Goal: Transaction & Acquisition: Purchase product/service

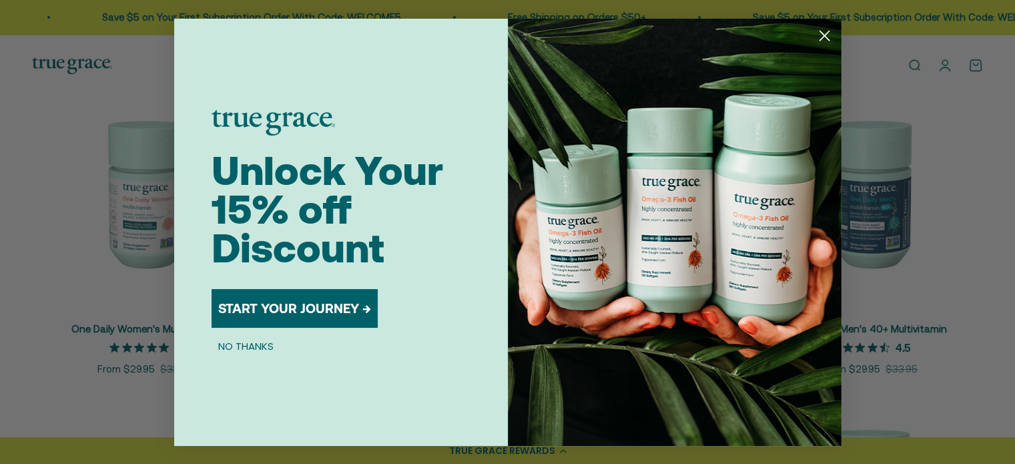
scroll to position [336, 0]
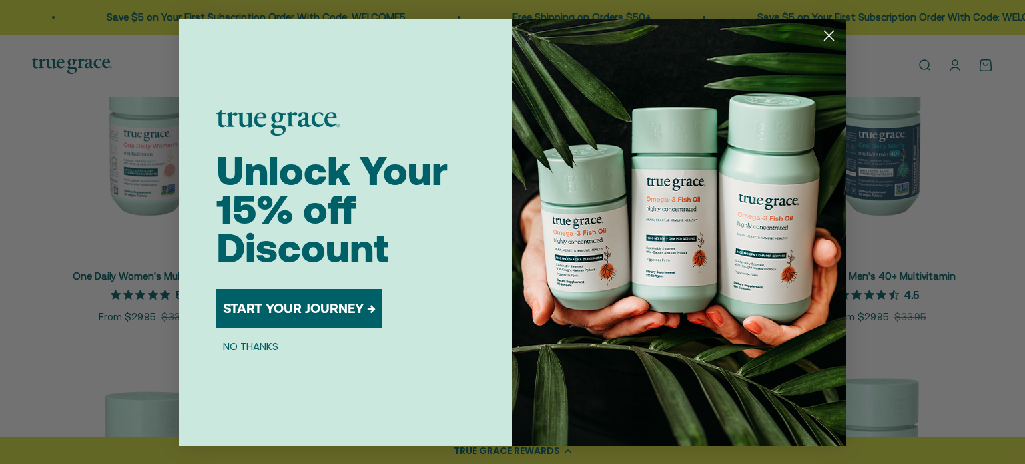
click at [829, 30] on circle "Close dialog" at bounding box center [829, 35] width 22 height 22
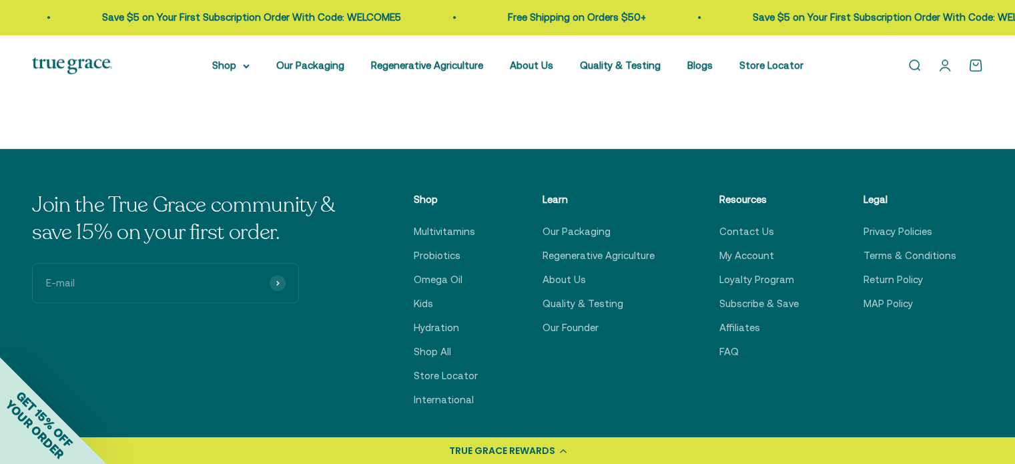
scroll to position [892, 0]
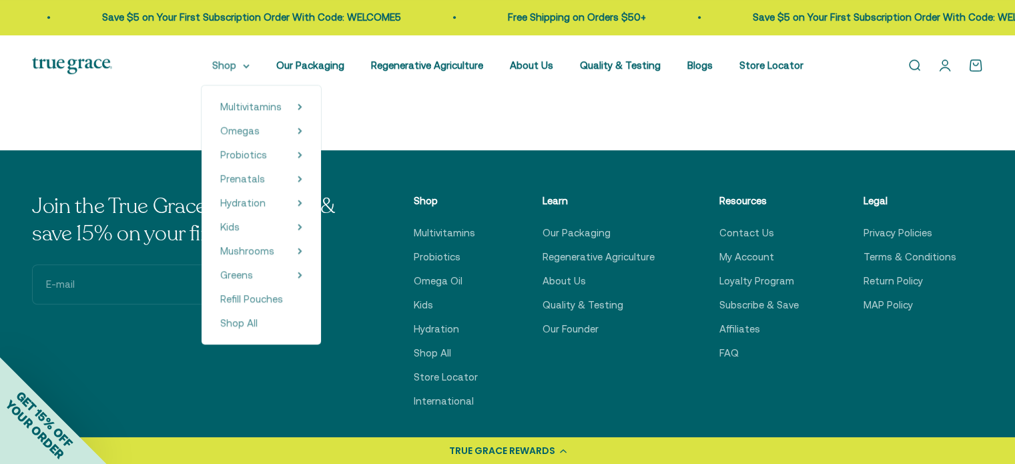
click at [250, 71] on summary "Shop" at bounding box center [230, 65] width 37 height 16
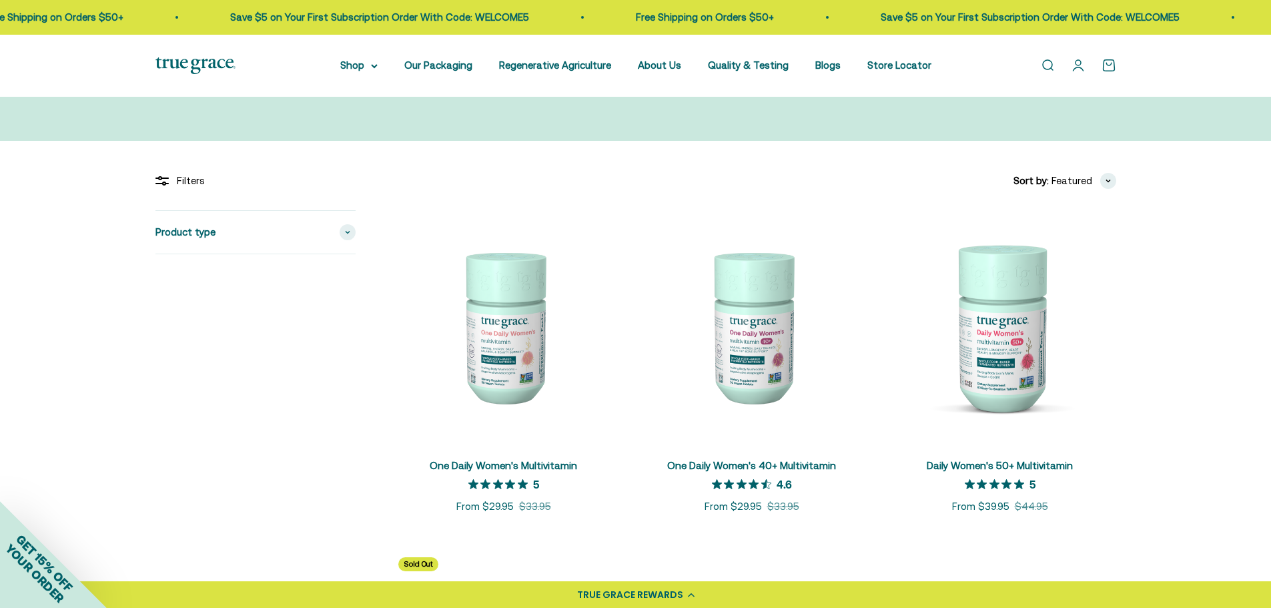
scroll to position [287, 0]
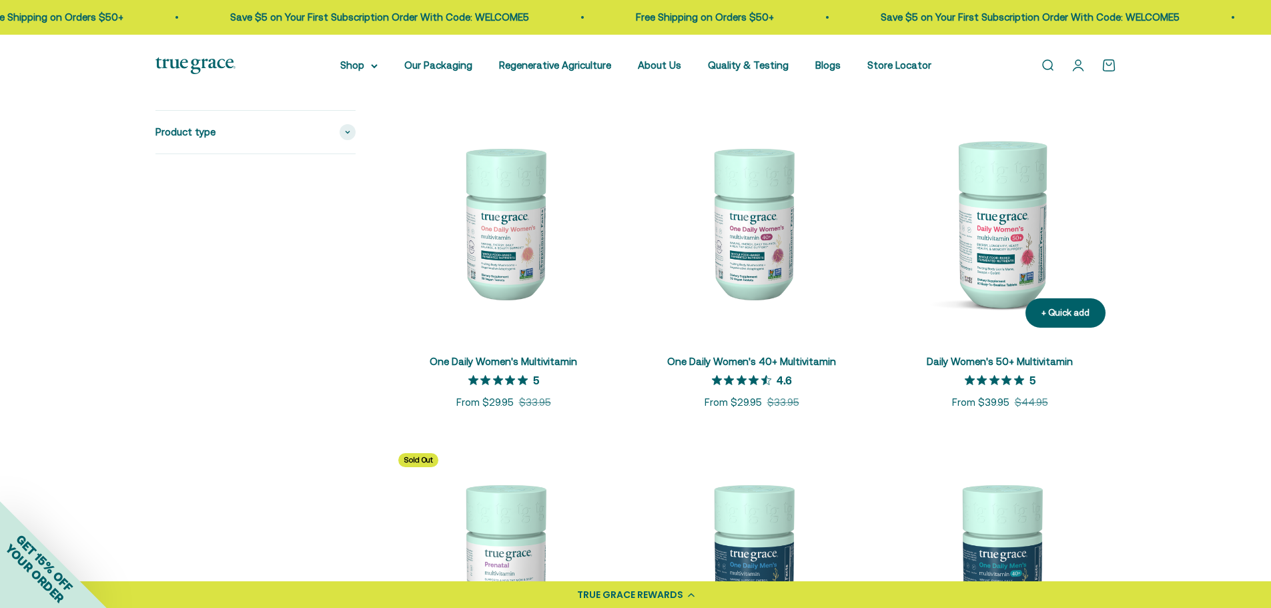
click at [1000, 269] on img at bounding box center [1000, 222] width 232 height 232
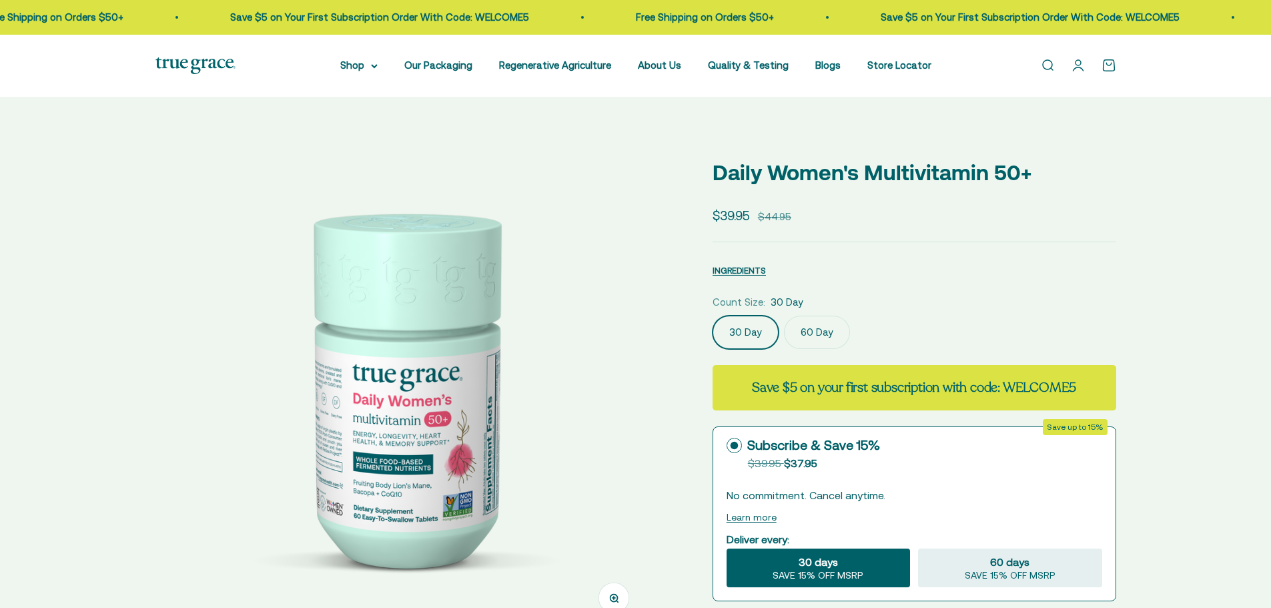
click at [825, 326] on label "60 Day" at bounding box center [817, 332] width 66 height 33
click at [713, 316] on input "60 Day" at bounding box center [712, 315] width 1 height 1
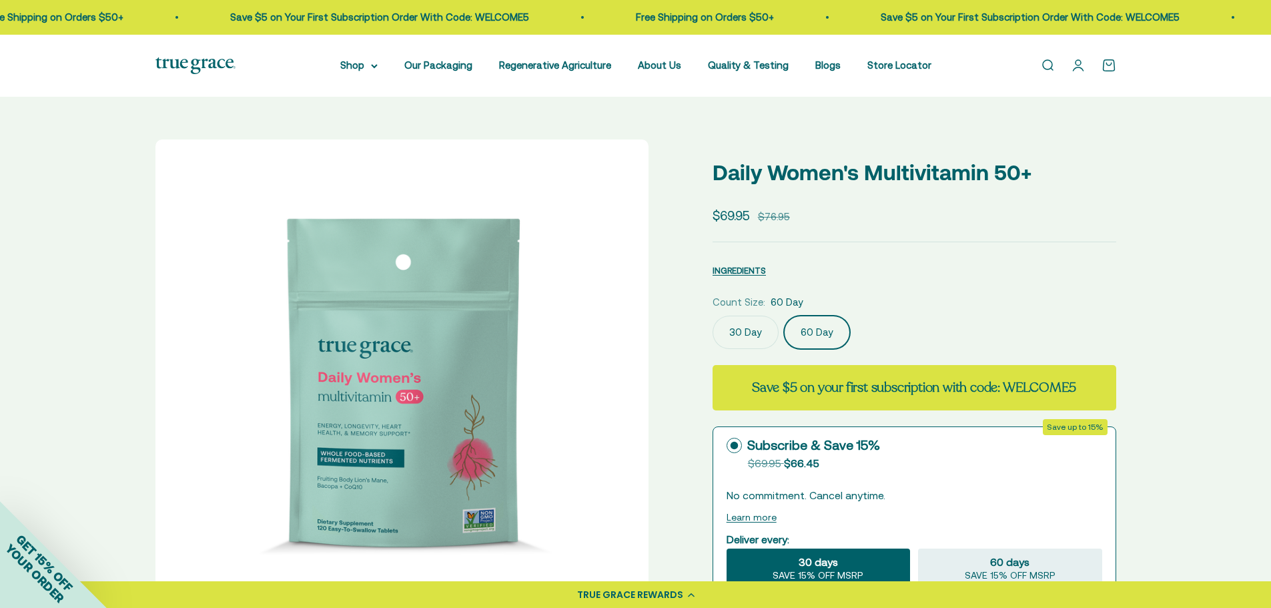
select select "3"
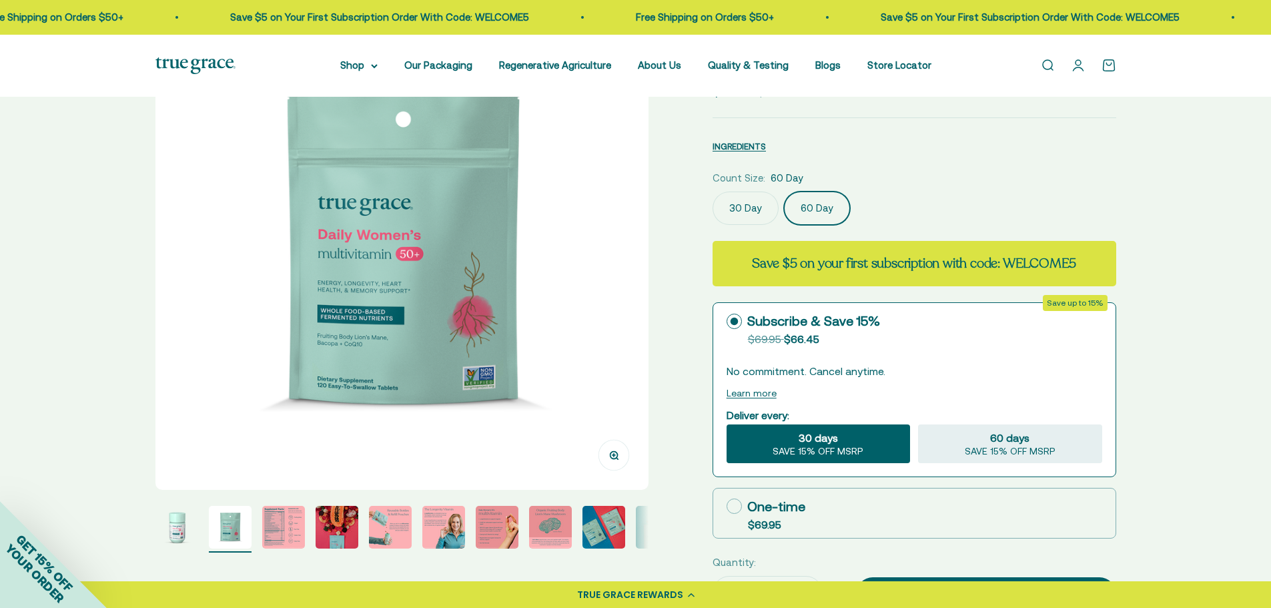
scroll to position [200, 0]
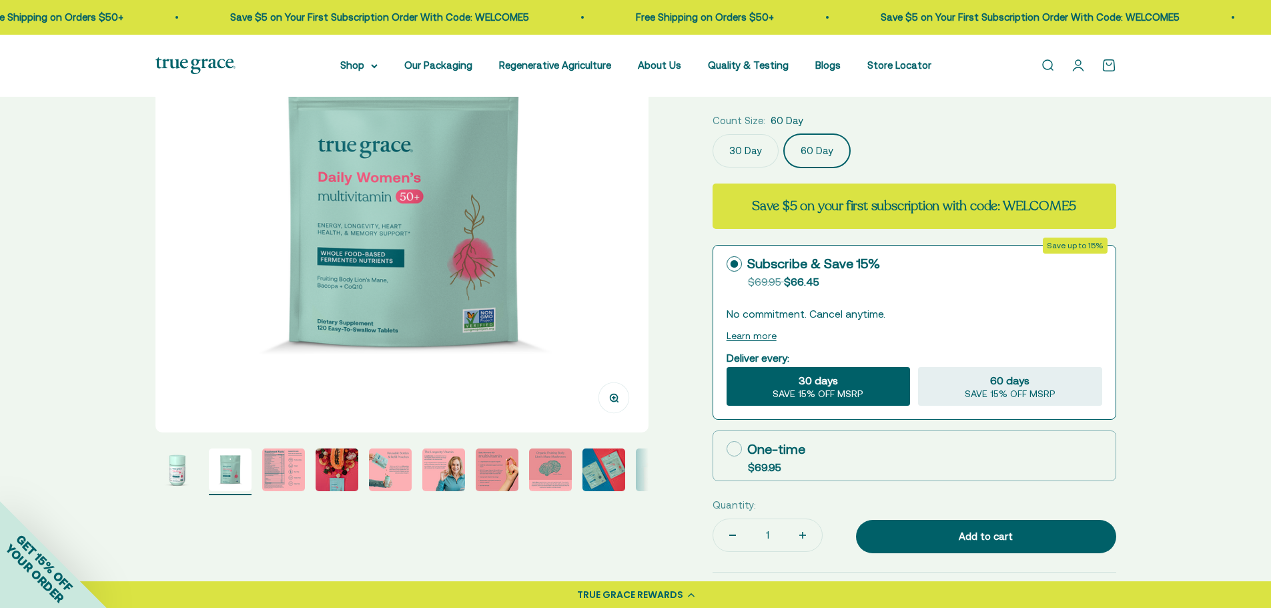
drag, startPoint x: 907, startPoint y: 117, endPoint x: 893, endPoint y: 137, distance: 24.4
click at [907, 117] on div "Count Size: 60 Day" at bounding box center [915, 121] width 404 height 16
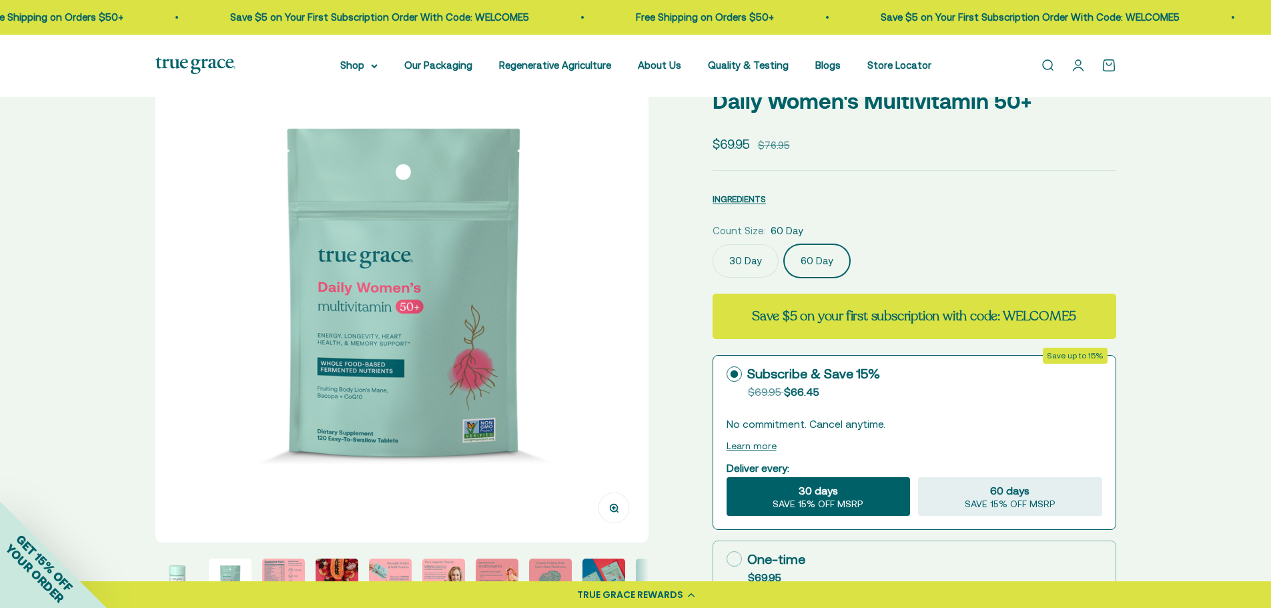
scroll to position [67, 0]
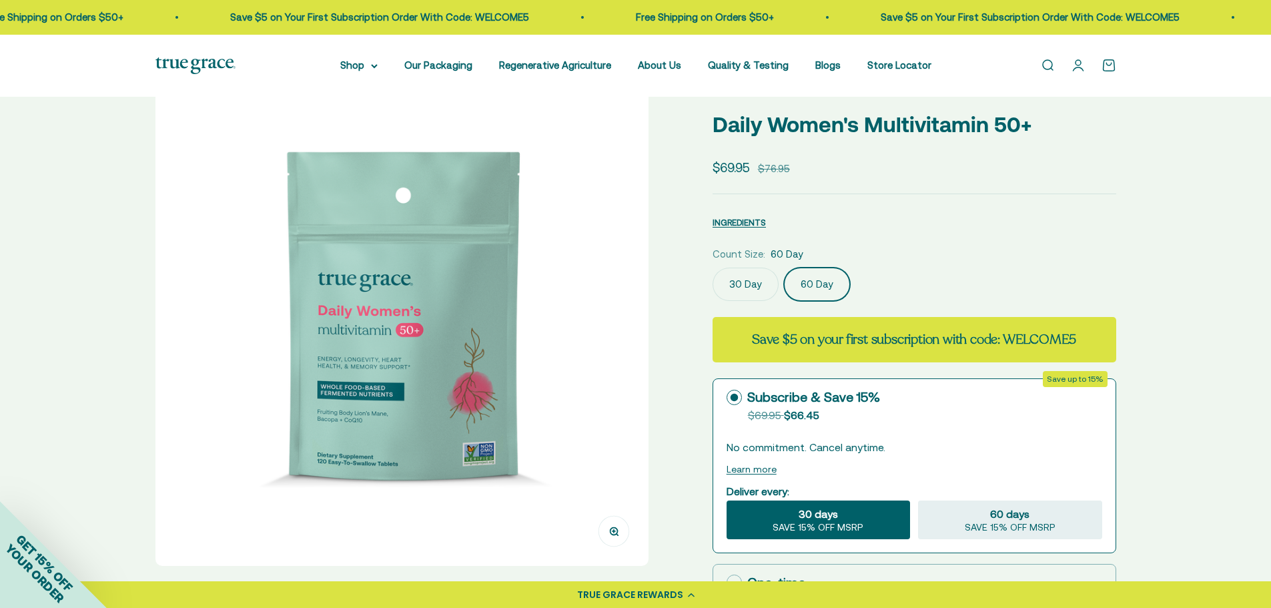
click at [837, 292] on label "60 Day" at bounding box center [817, 284] width 66 height 33
click at [713, 268] on input "60 Day" at bounding box center [712, 267] width 1 height 1
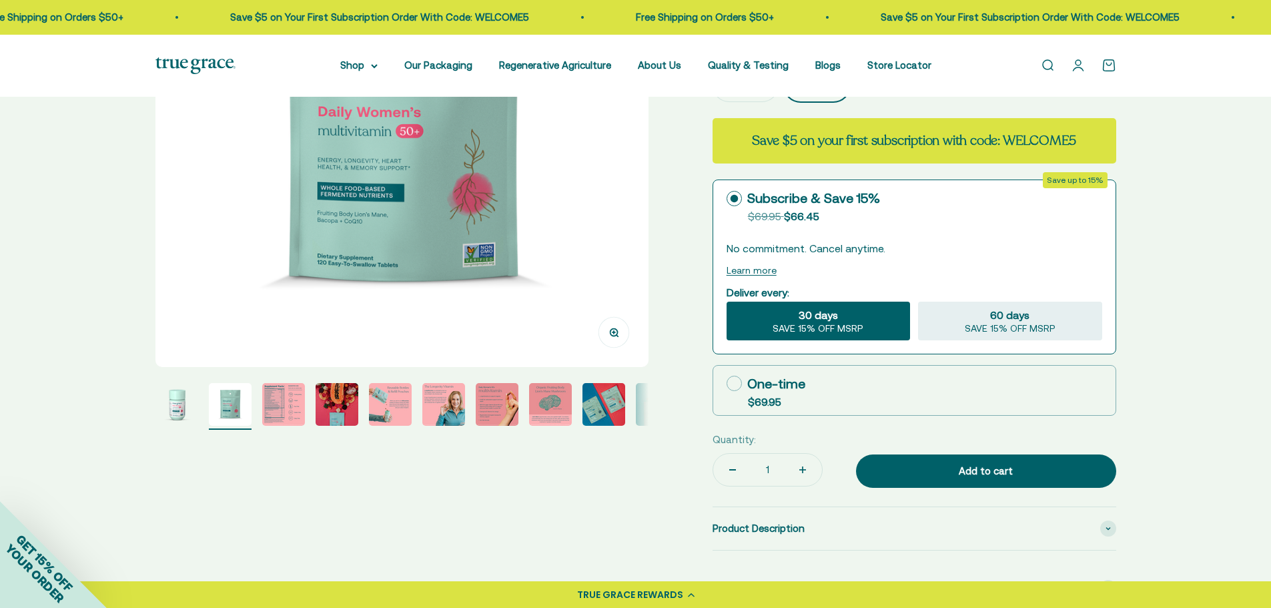
scroll to position [267, 0]
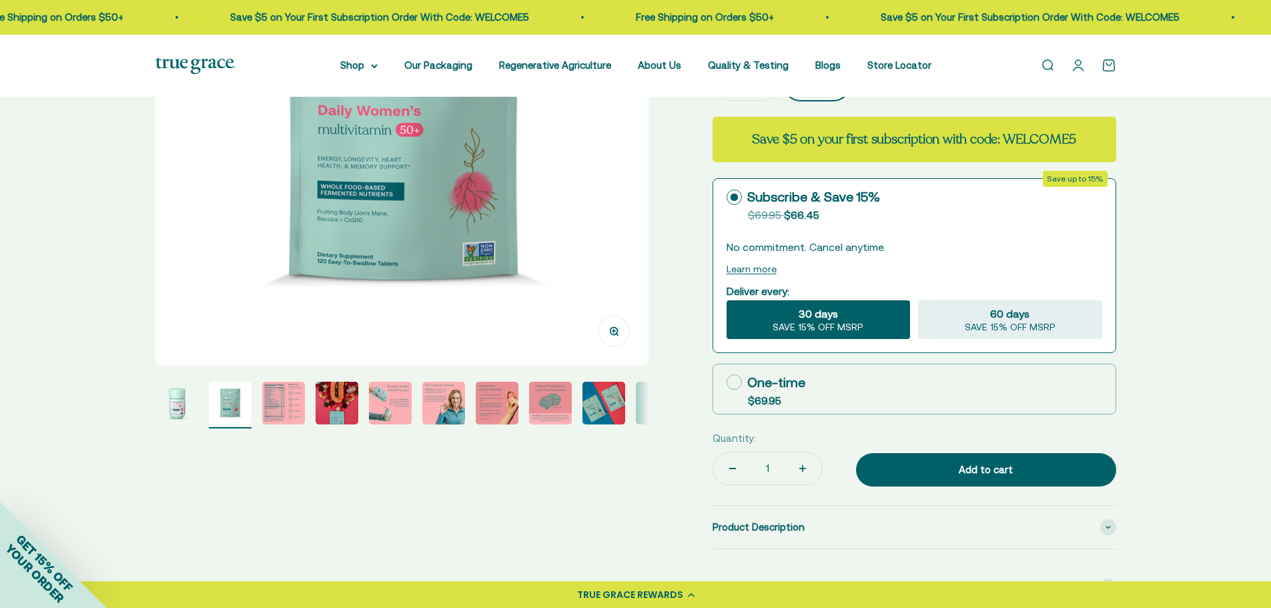
drag, startPoint x: 469, startPoint y: 308, endPoint x: 466, endPoint y: 300, distance: 8.1
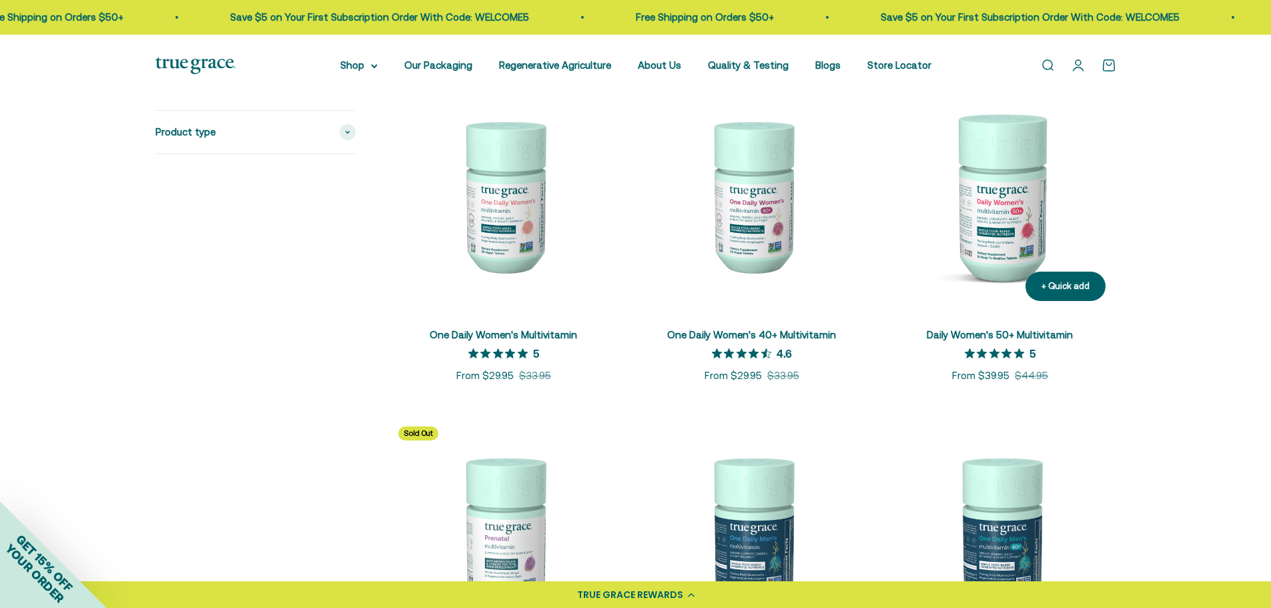
scroll to position [354, 0]
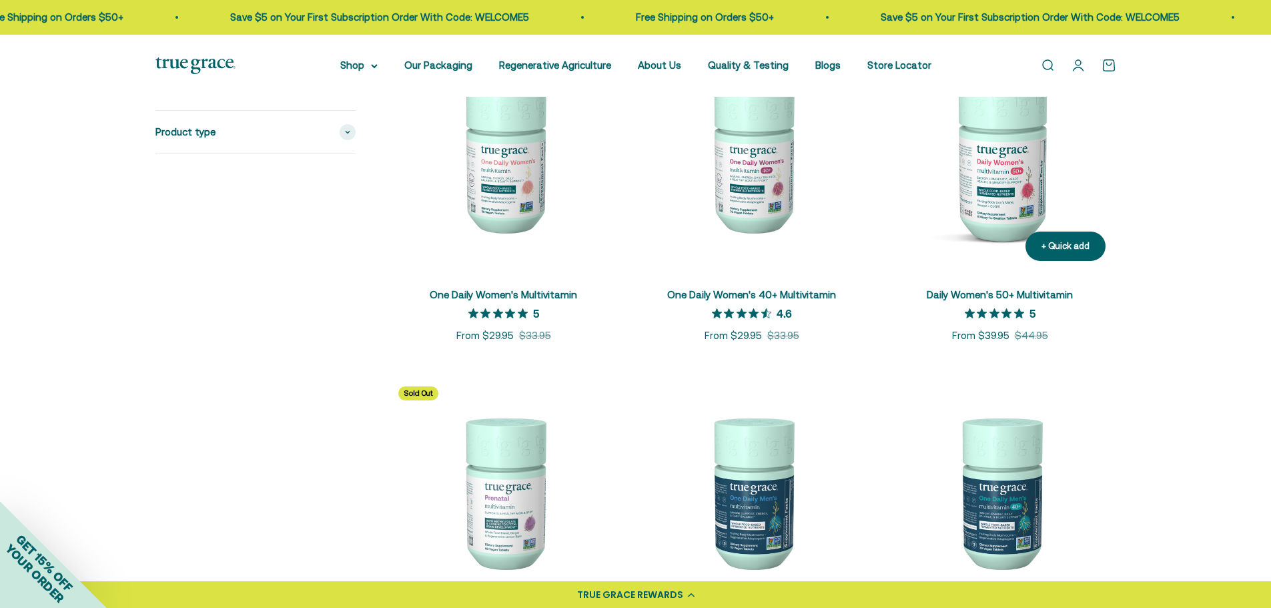
click at [990, 185] on img at bounding box center [1000, 155] width 232 height 232
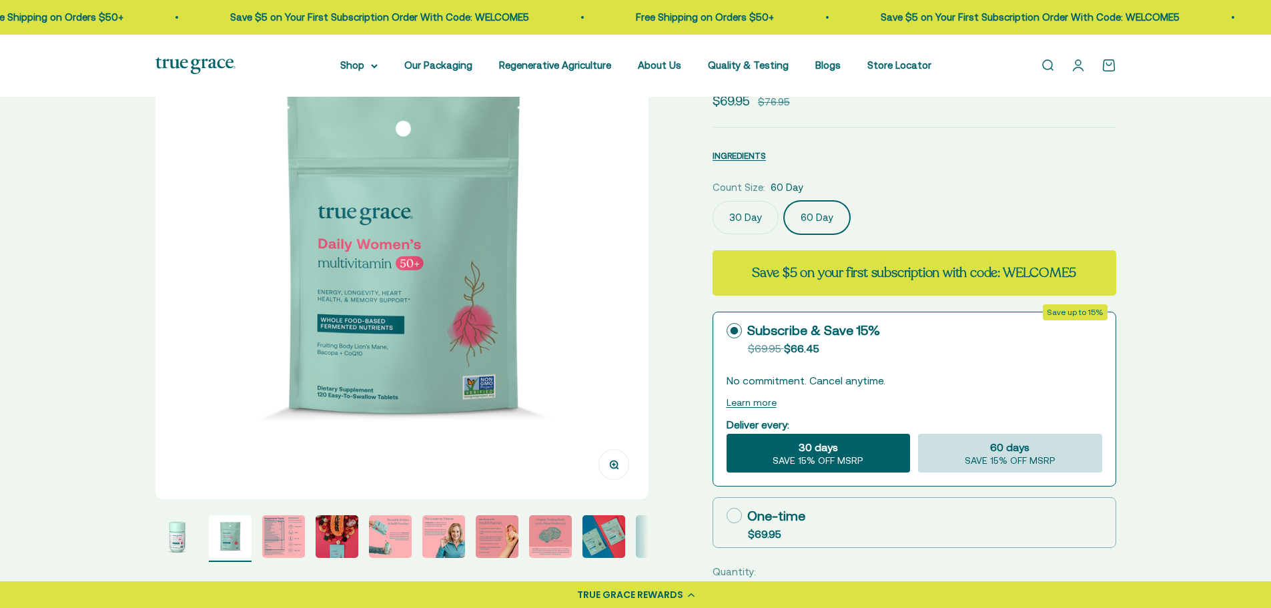
select select "3"
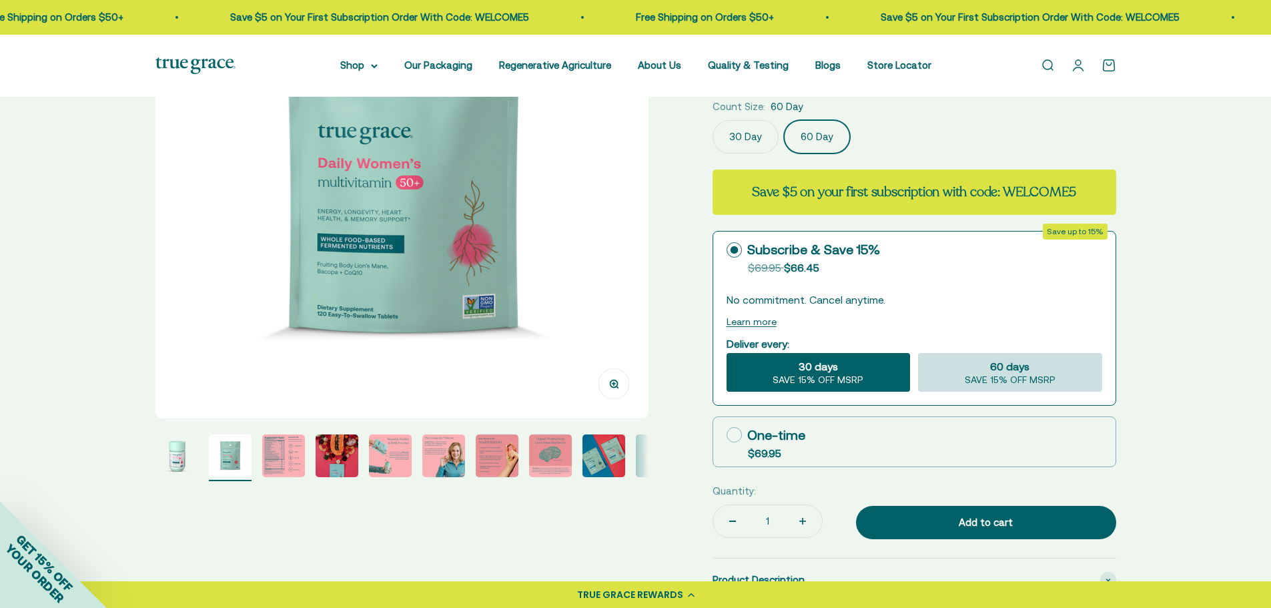
scroll to position [267, 0]
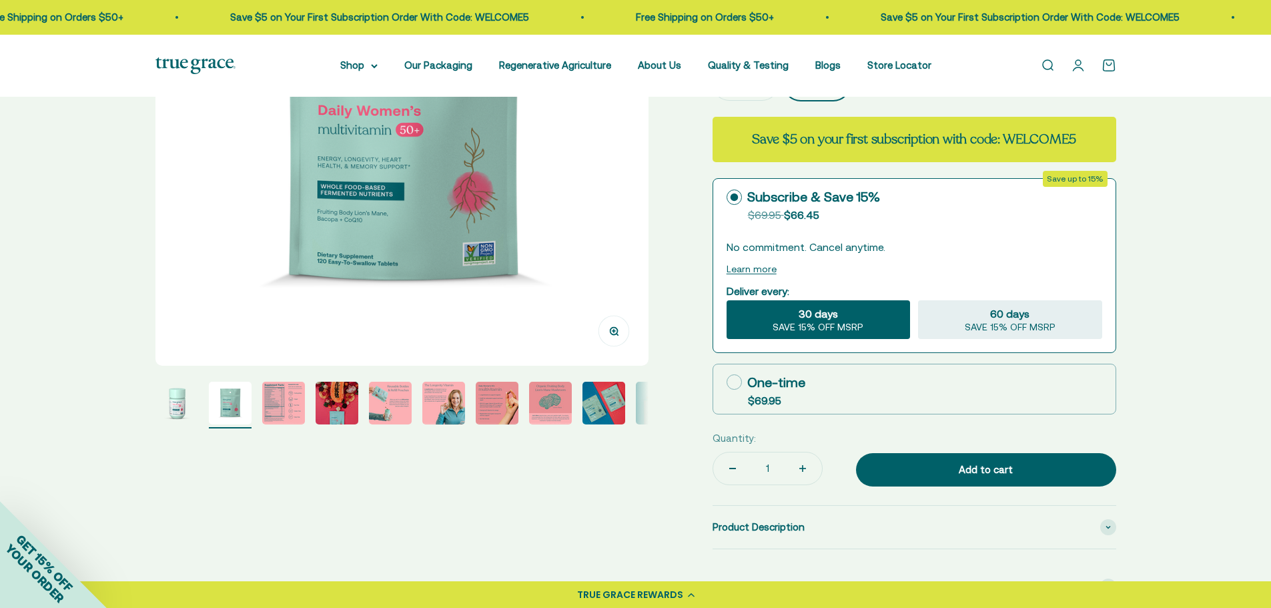
click at [1079, 63] on link "Open account page" at bounding box center [1078, 65] width 15 height 15
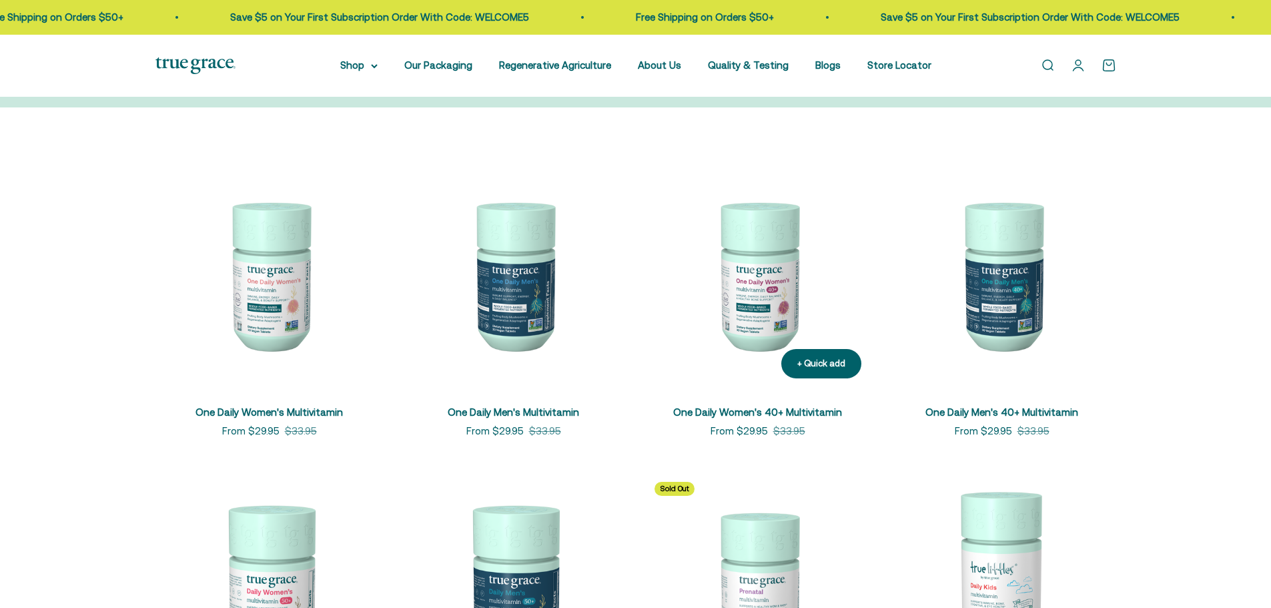
click at [780, 292] on img at bounding box center [758, 275] width 228 height 228
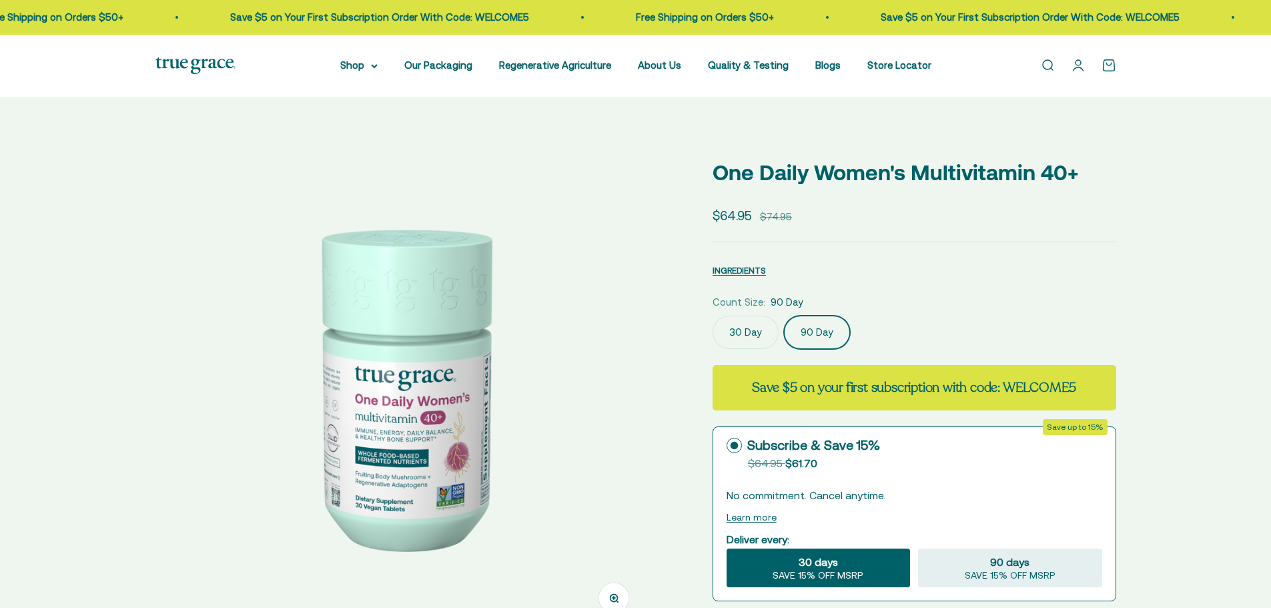
scroll to position [0, 509]
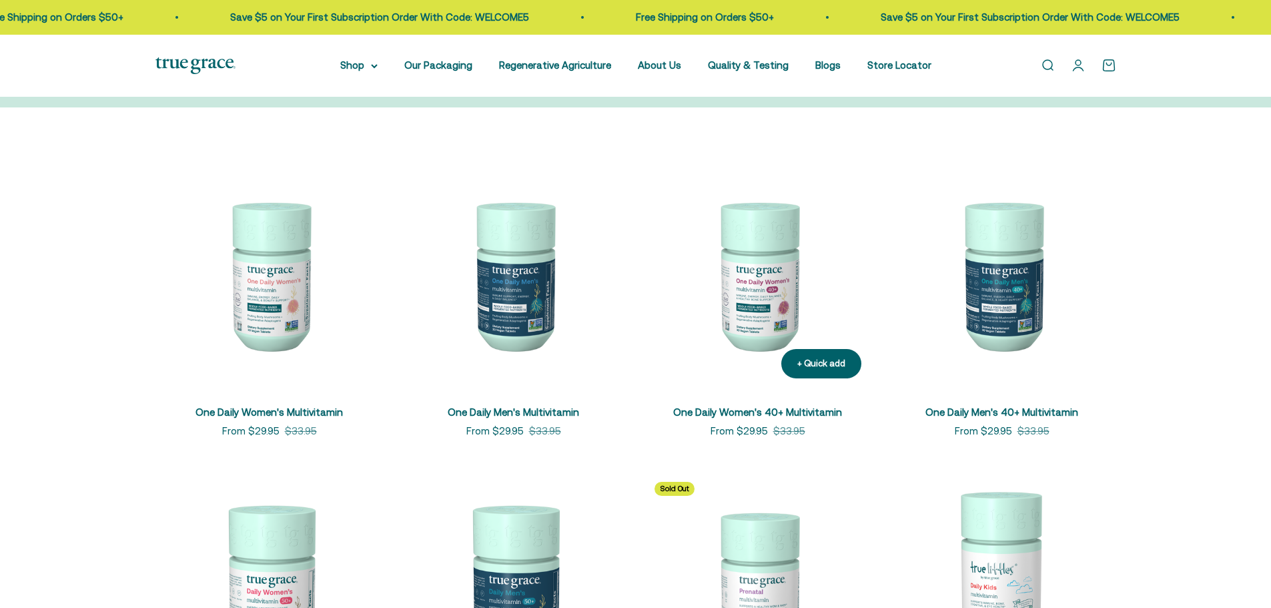
scroll to position [334, 0]
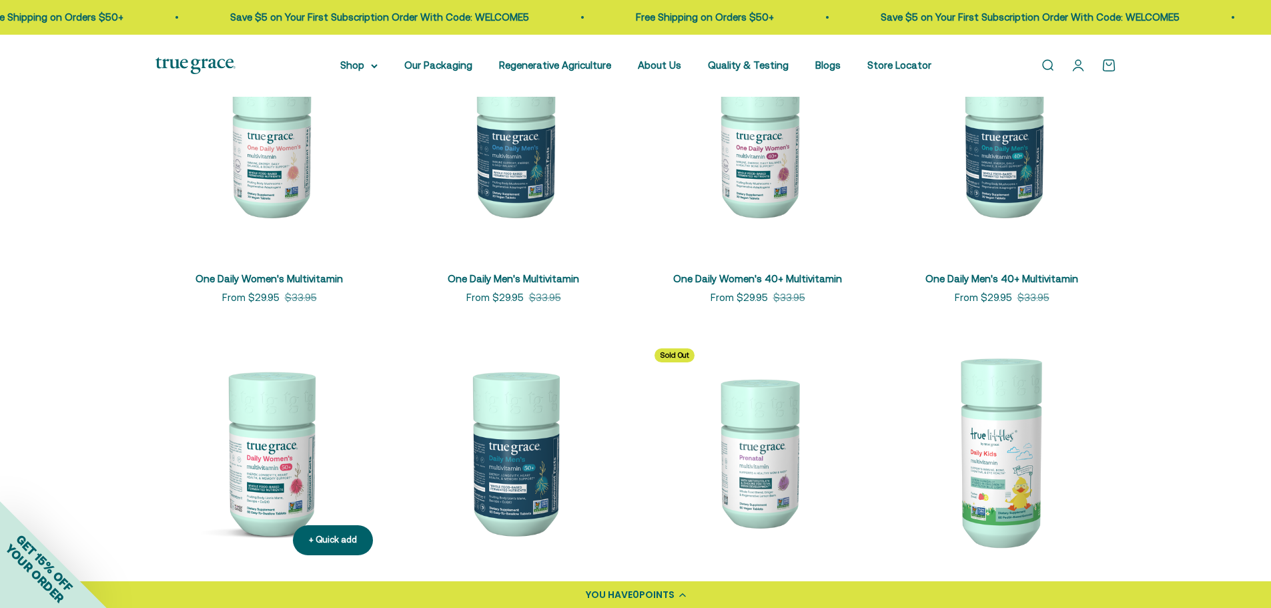
click at [304, 446] on img at bounding box center [269, 452] width 228 height 228
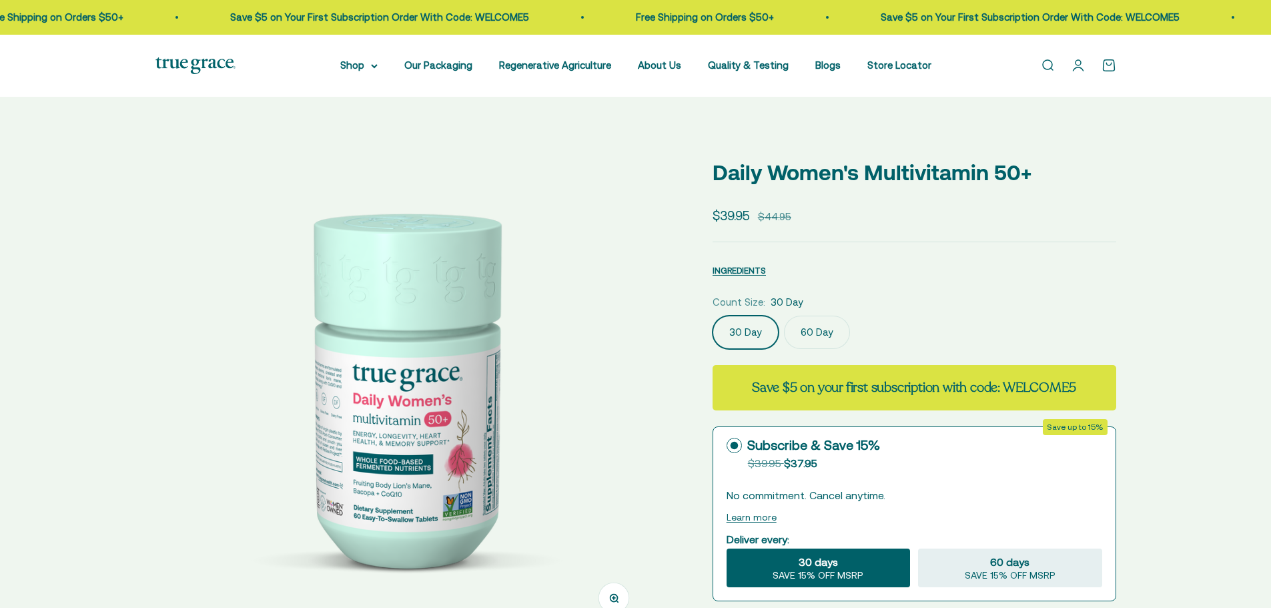
click at [821, 316] on label "60 Day" at bounding box center [817, 332] width 66 height 33
click at [713, 315] on input "60 Day" at bounding box center [712, 315] width 1 height 1
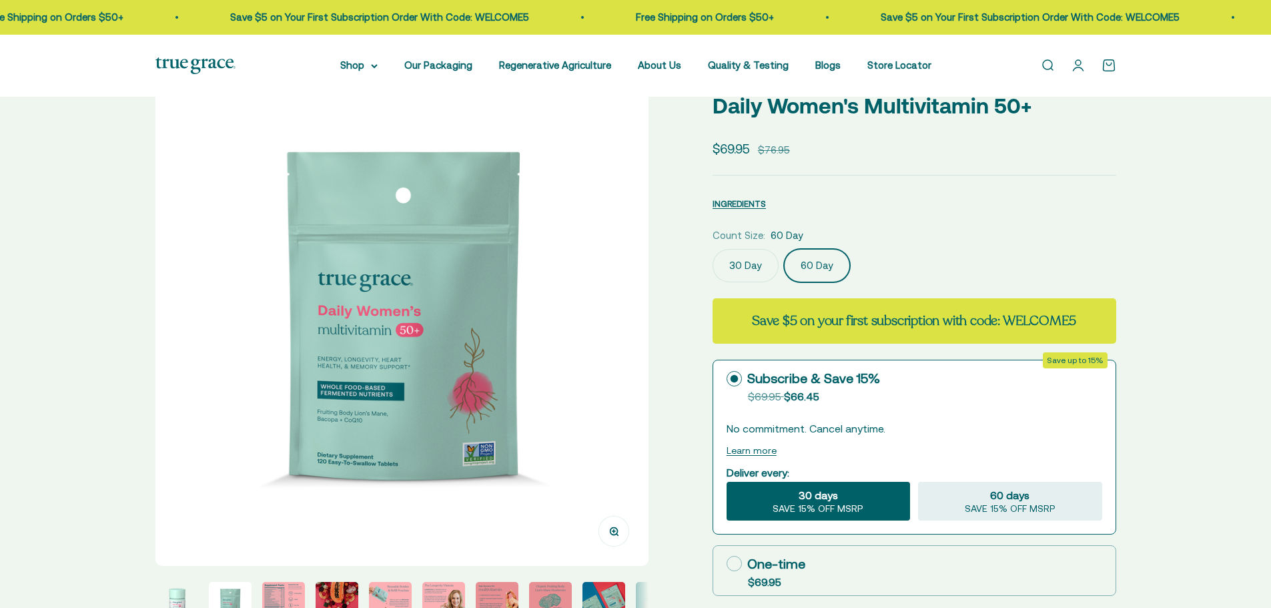
select select "3"
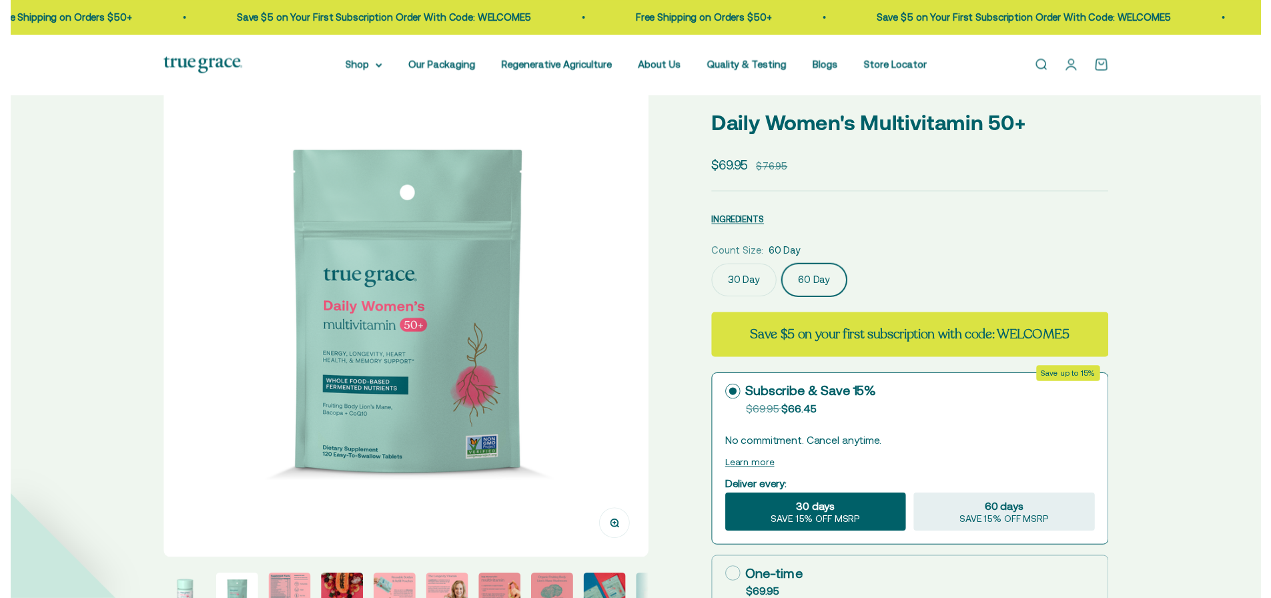
scroll to position [200, 0]
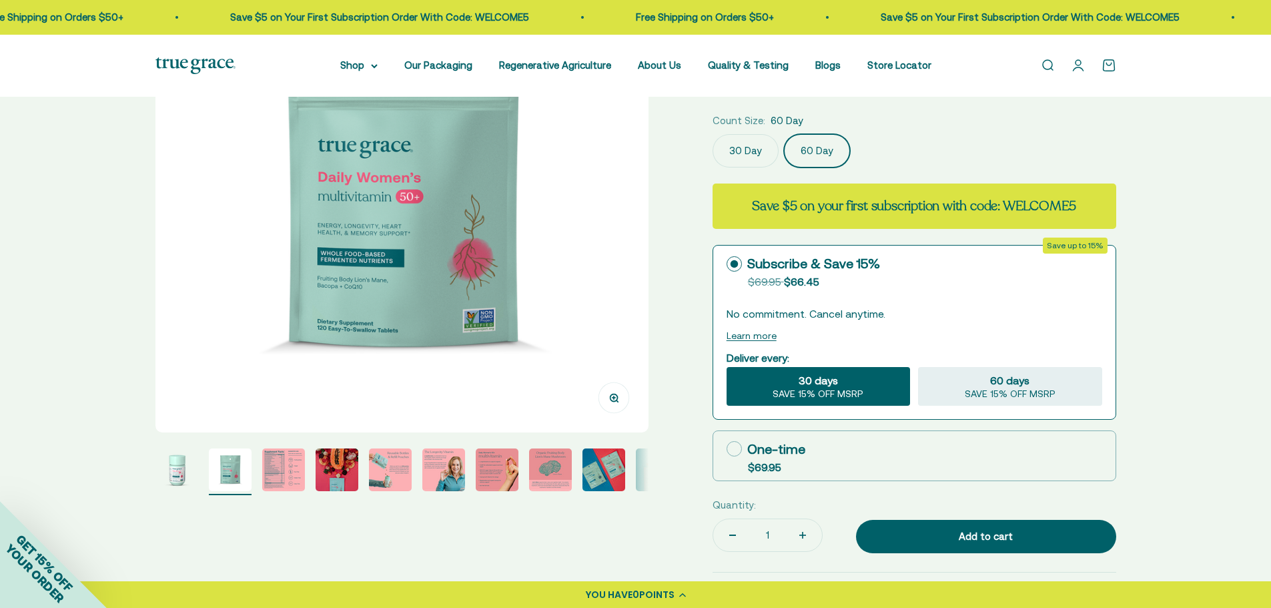
click at [843, 382] on div "30 days SAVE 15% OFF MSRP" at bounding box center [819, 386] width 184 height 39
click at [727, 367] on input "30 days SAVE 15% OFF MSRP" at bounding box center [726, 366] width 1 height 1
click at [912, 536] on div "Add to cart" at bounding box center [986, 537] width 207 height 16
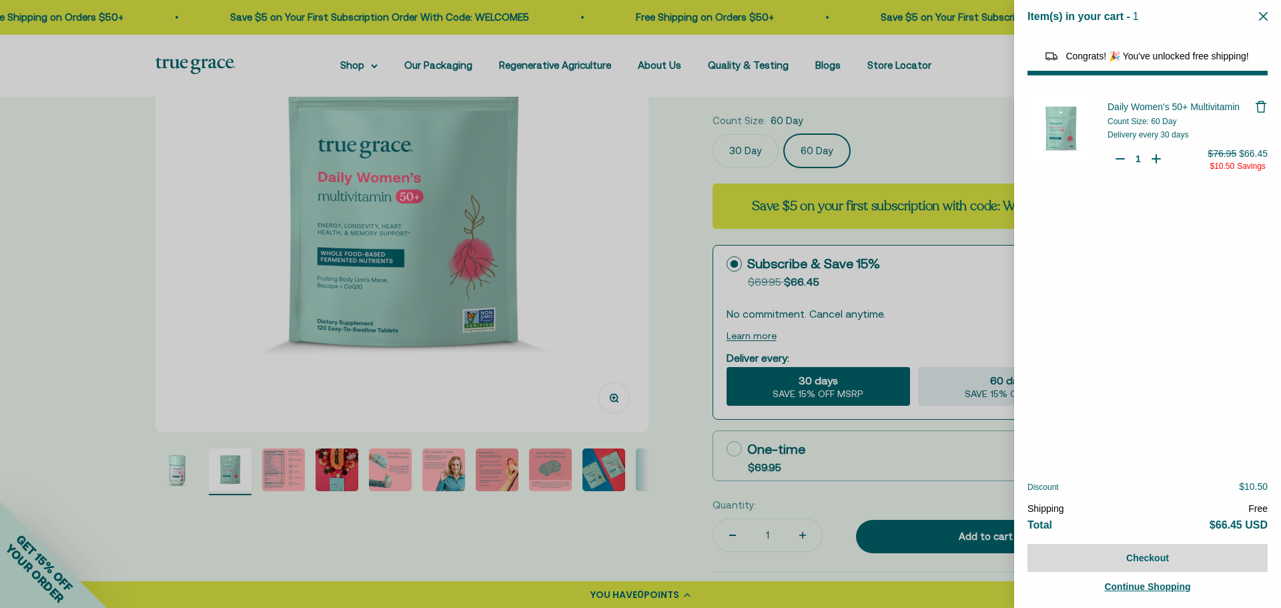
select select "44882812010710"
select select "44878154563798"
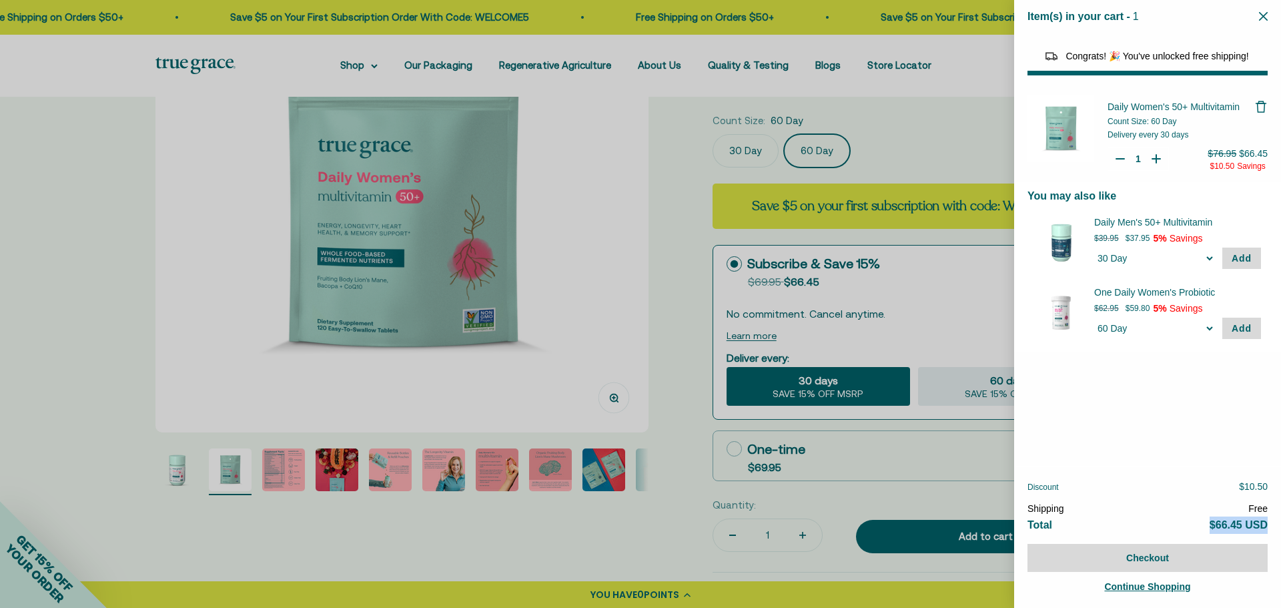
drag, startPoint x: 1209, startPoint y: 522, endPoint x: 1265, endPoint y: 522, distance: 56.1
click at [1265, 522] on span "$66.45 USD" at bounding box center [1239, 524] width 58 height 11
click at [1190, 465] on div "Daily Women's 50+ Multivitamin Count Size: 60 Day Delivery every 30 days Quanti…" at bounding box center [1147, 277] width 267 height 377
click at [621, 216] on div at bounding box center [640, 304] width 1281 height 608
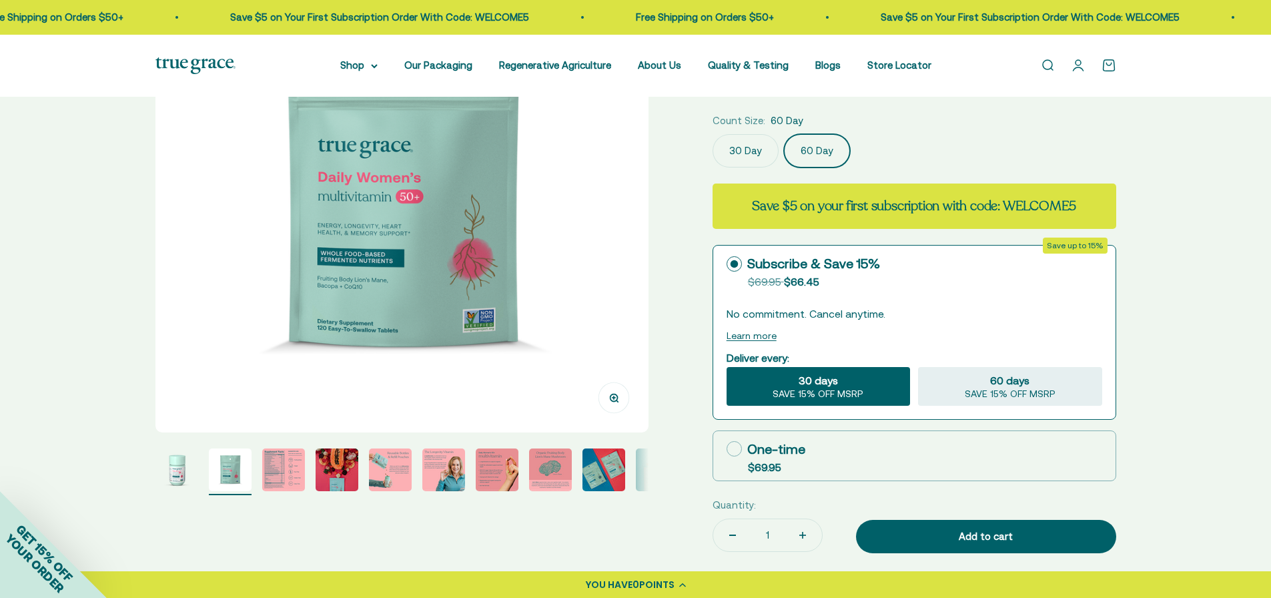
click at [743, 154] on label "30 Day" at bounding box center [746, 150] width 66 height 33
click at [713, 134] on input "30 Day" at bounding box center [712, 133] width 1 height 1
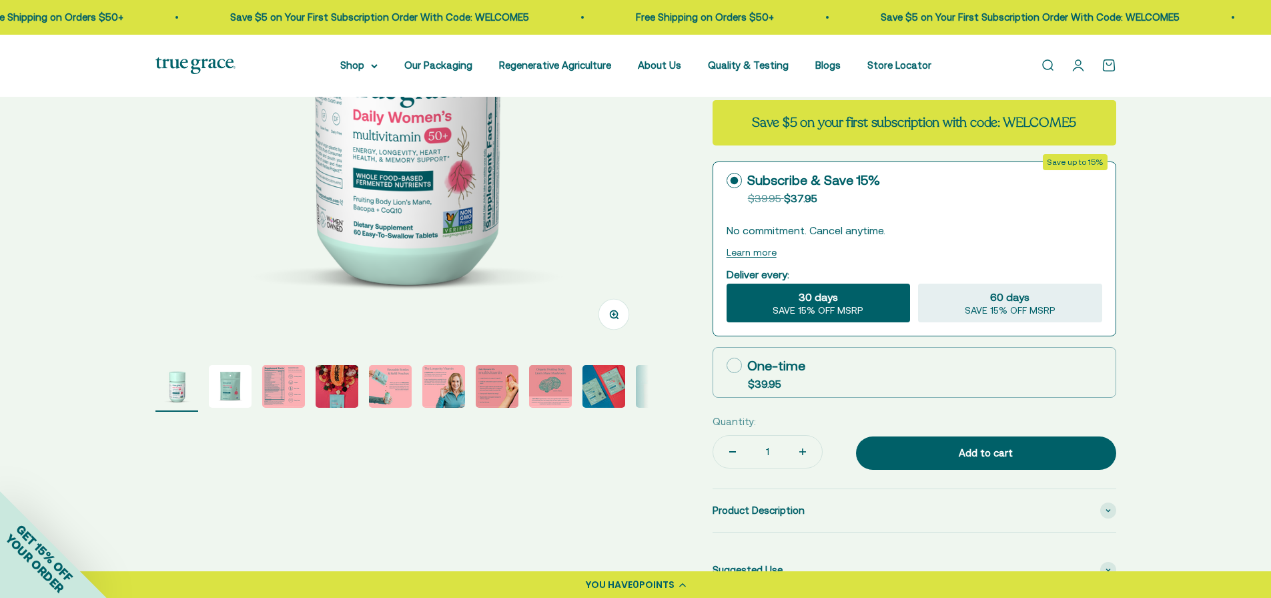
scroll to position [400, 0]
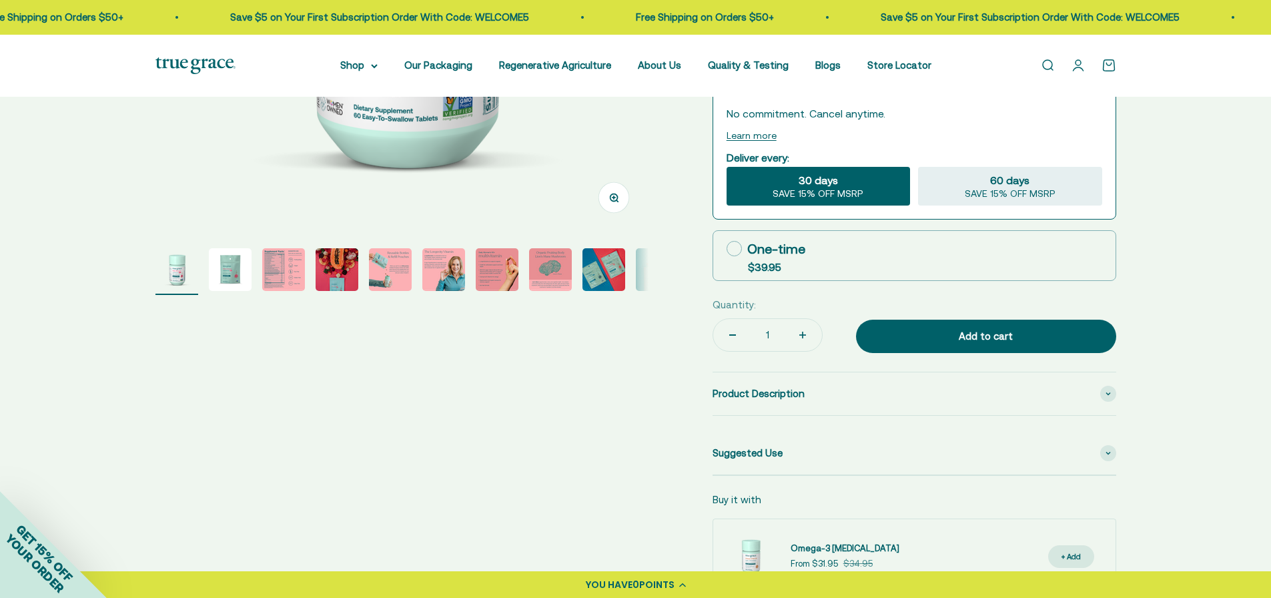
click at [611, 272] on img "Go to item 9" at bounding box center [604, 269] width 43 height 43
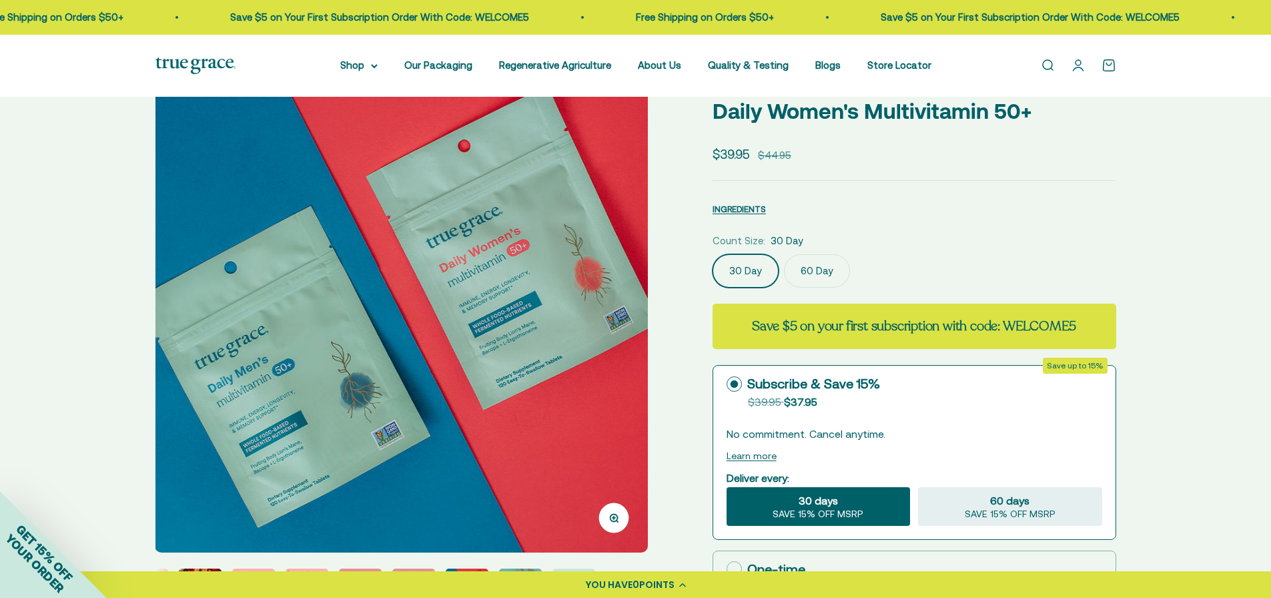
scroll to position [67, 0]
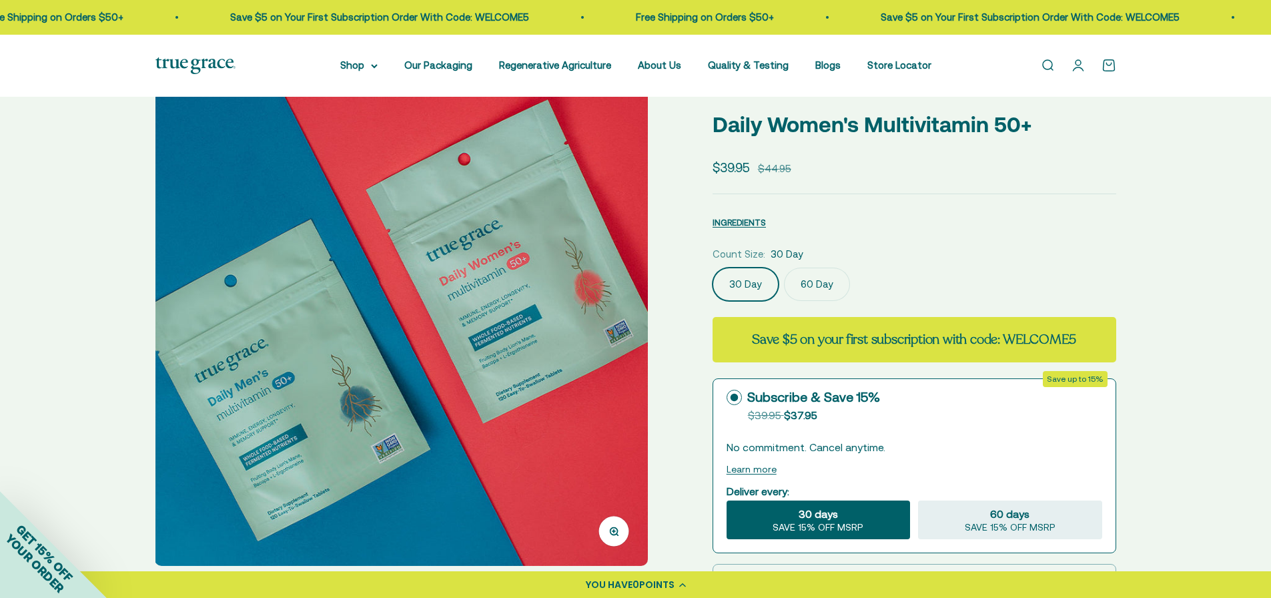
click at [1178, 271] on div "Zoom Go to item 1 Go to item 2 Go to item 3 Go to item 4 Go to item 5 Go to ite…" at bounding box center [635, 538] width 1271 height 1016
click at [743, 288] on label "30 Day" at bounding box center [746, 284] width 66 height 33
click at [713, 268] on input "30 Day" at bounding box center [712, 267] width 1 height 1
click at [795, 277] on label "60 Day" at bounding box center [817, 284] width 66 height 33
click at [713, 268] on input "60 Day" at bounding box center [712, 267] width 1 height 1
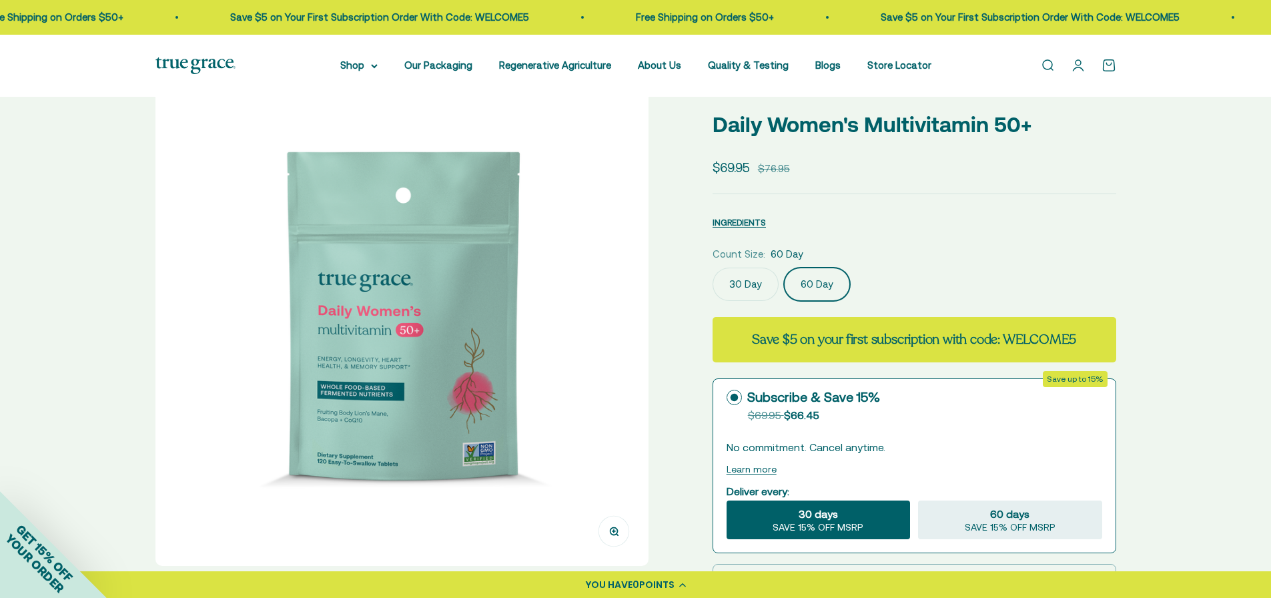
click at [807, 288] on label "60 Day" at bounding box center [817, 284] width 66 height 33
click at [713, 268] on input "60 Day" at bounding box center [712, 267] width 1 height 1
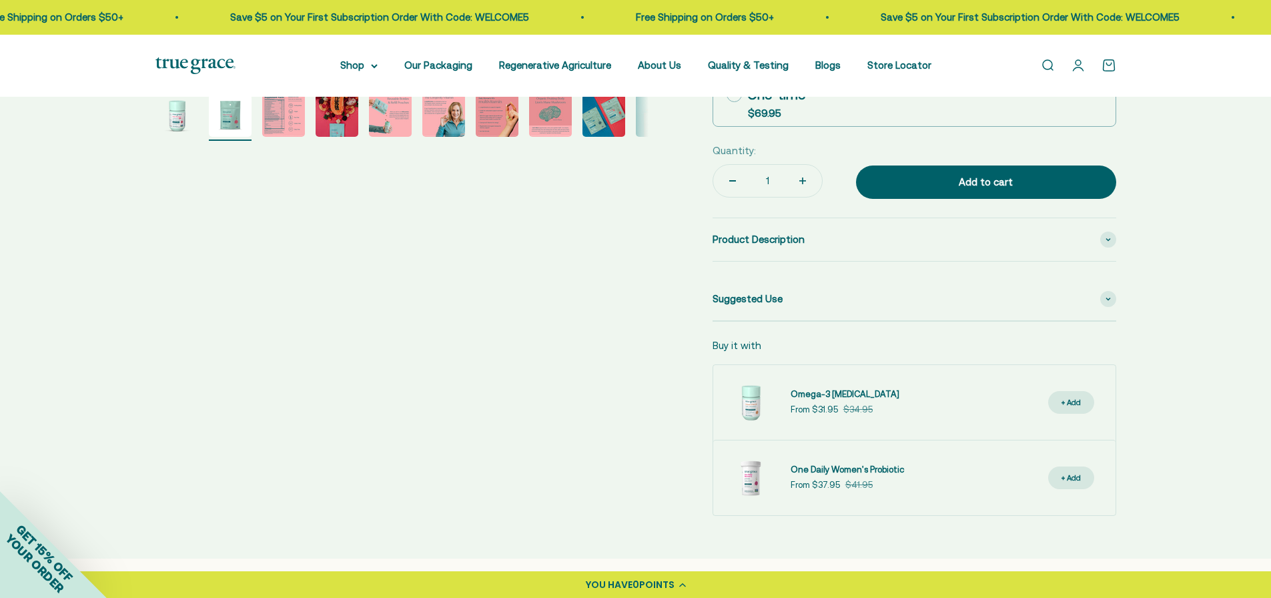
scroll to position [601, 0]
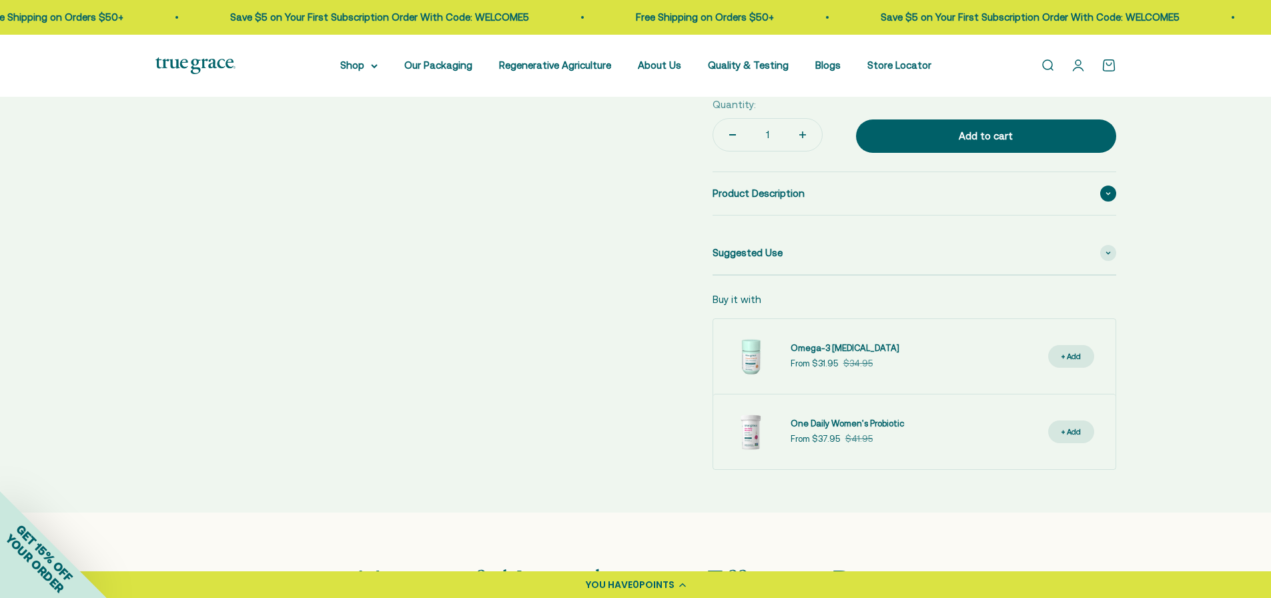
click at [780, 200] on span "Product Description" at bounding box center [759, 194] width 92 height 16
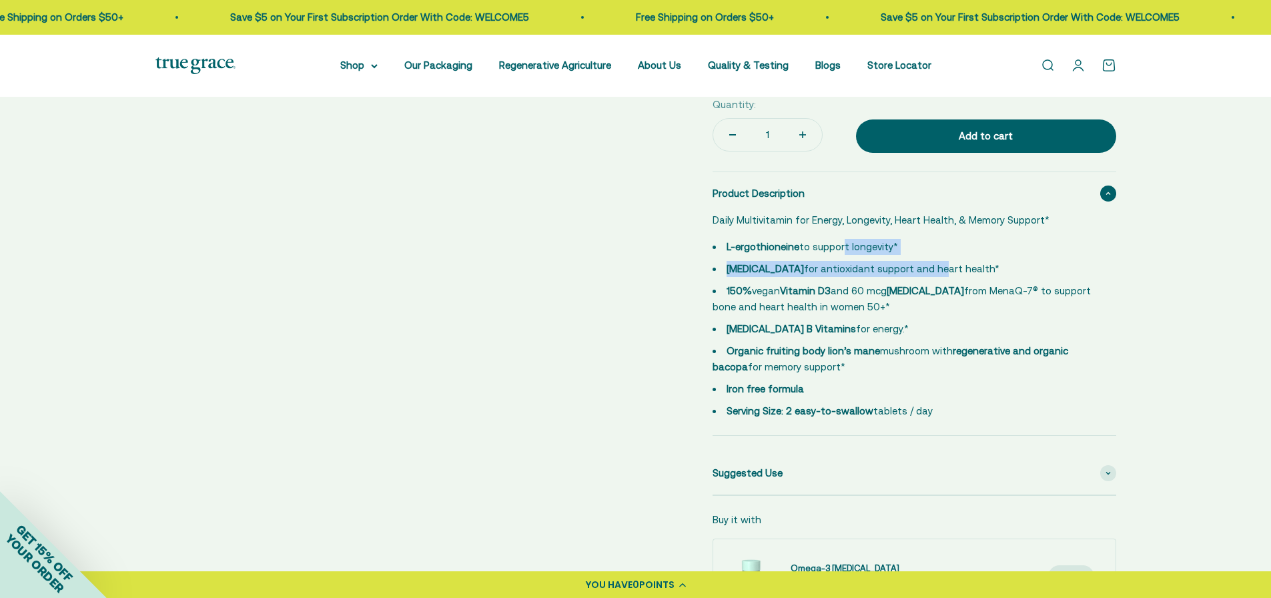
drag, startPoint x: 884, startPoint y: 250, endPoint x: 889, endPoint y: 274, distance: 24.0
click at [889, 269] on ul "L-ergothioneine to support longevity* CoQ10 for antioxidant support and heart h…" at bounding box center [907, 329] width 388 height 180
click at [846, 287] on li "150% vegan Vitamin D3 and 60 mcg Vitamin K2 from MenaQ-7® to support bone and h…" at bounding box center [907, 299] width 388 height 32
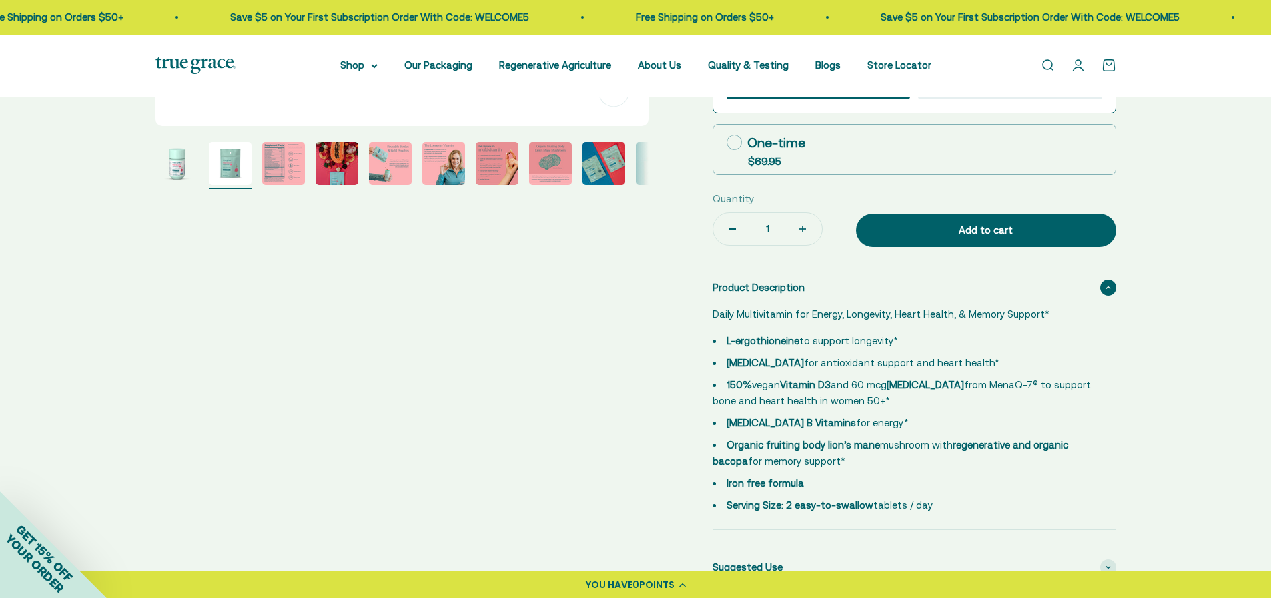
scroll to position [734, 0]
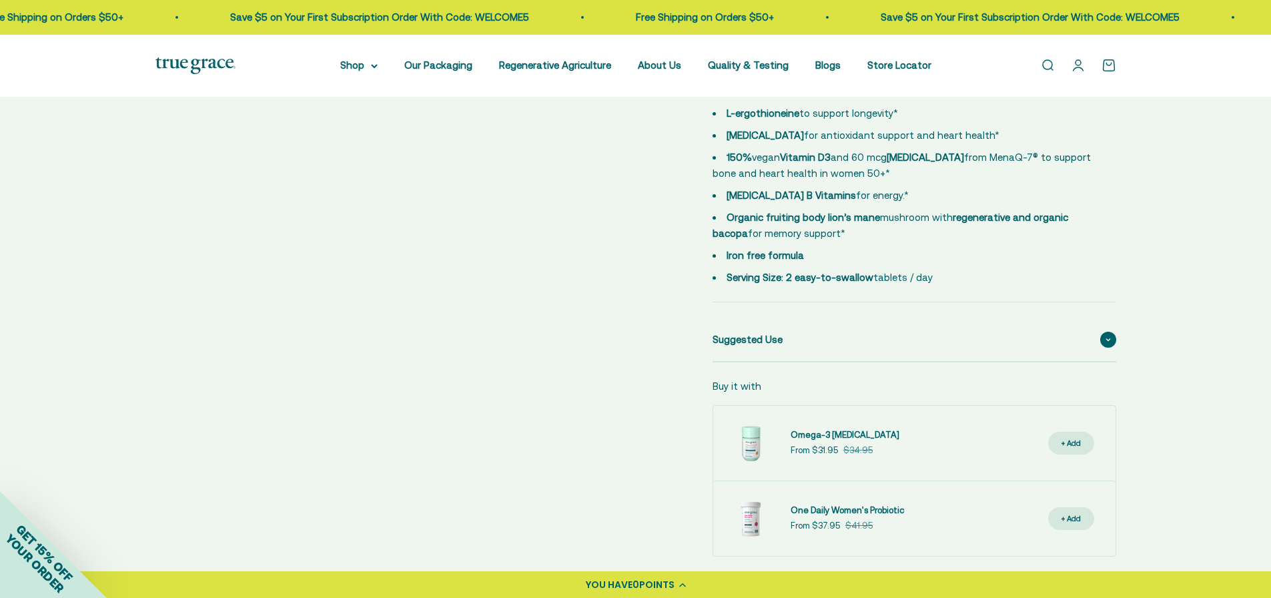
click at [749, 350] on div "Suggested Use" at bounding box center [915, 339] width 404 height 43
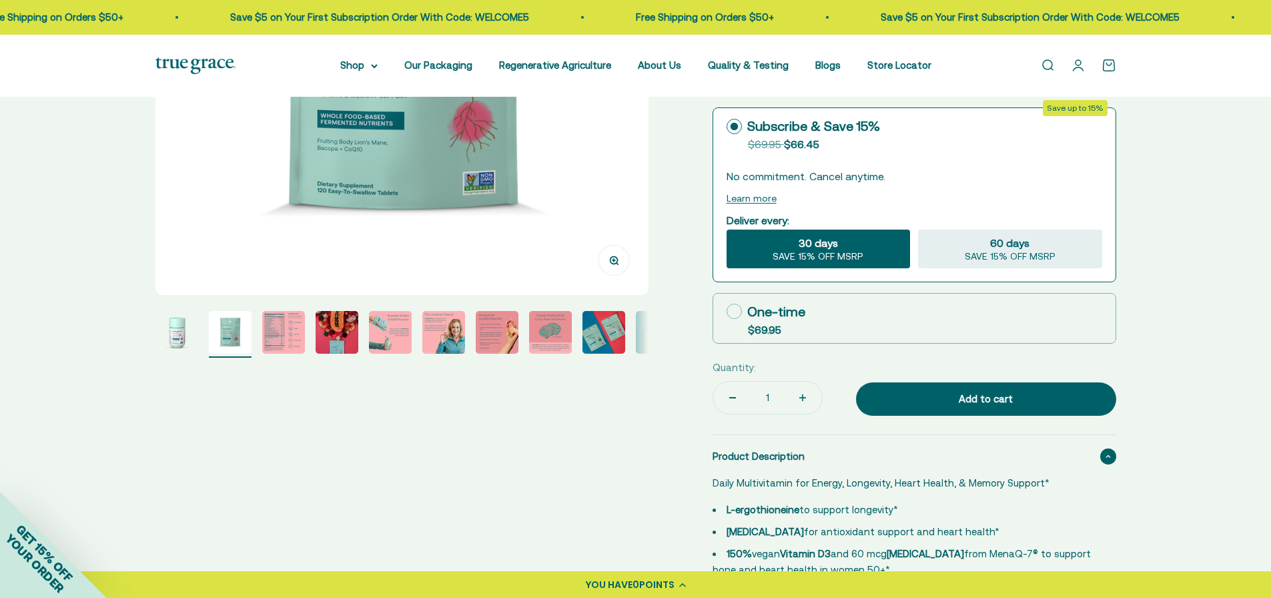
scroll to position [334, 0]
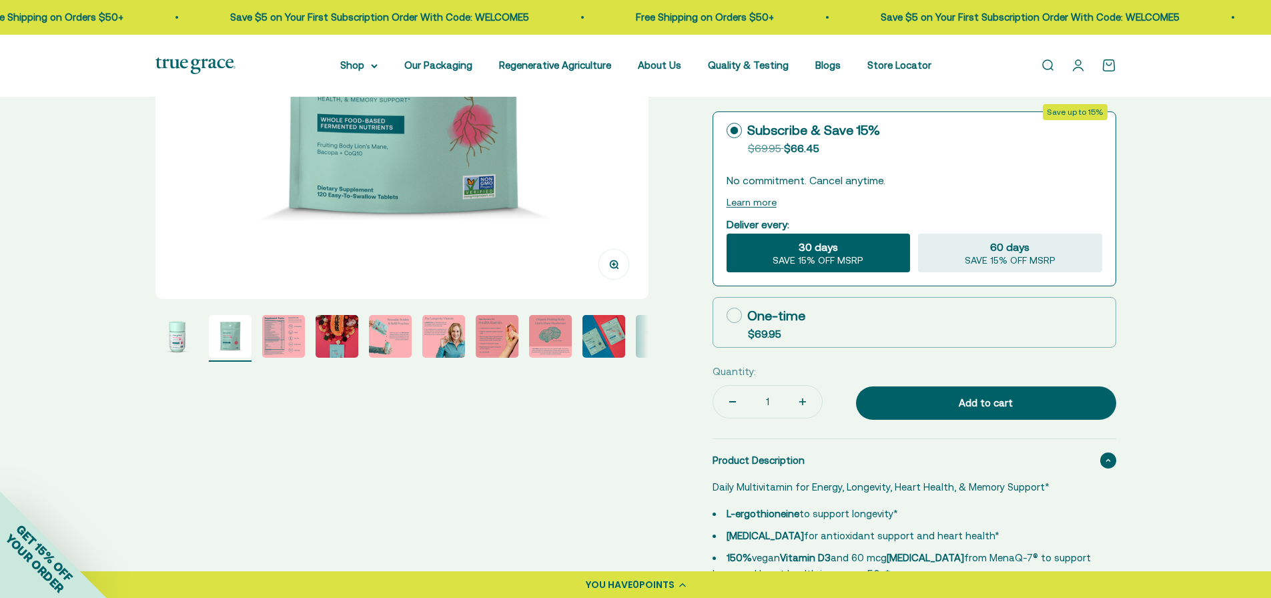
click at [367, 336] on page-dots at bounding box center [401, 338] width 493 height 47
click at [400, 332] on img "Go to item 5" at bounding box center [390, 336] width 43 height 43
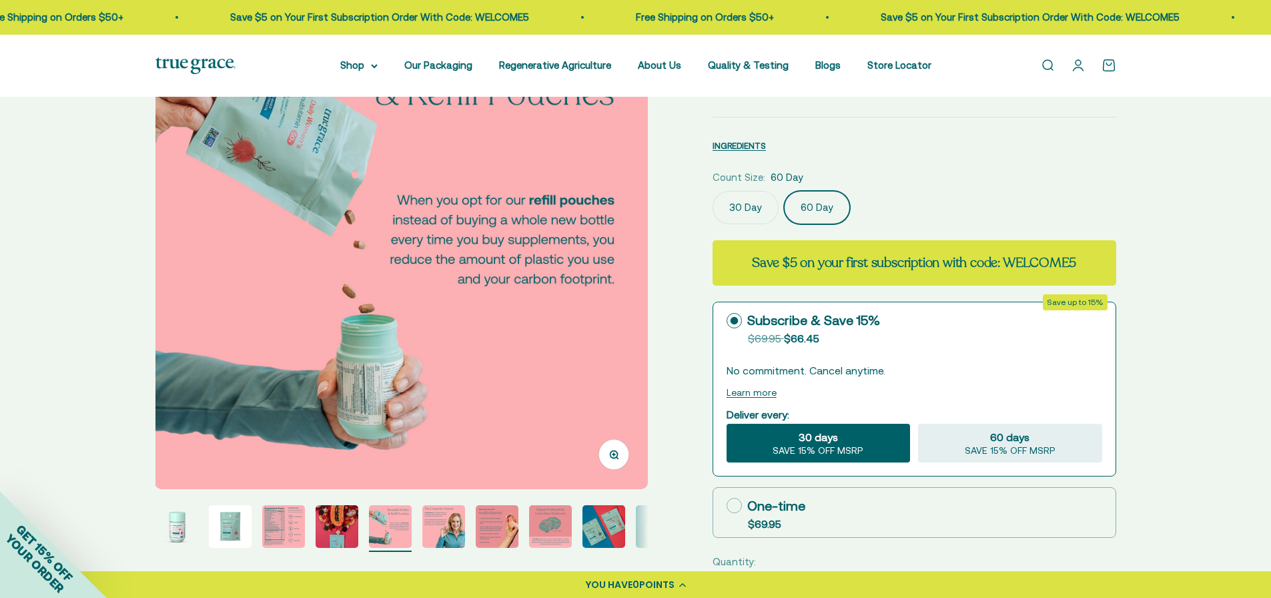
scroll to position [133, 0]
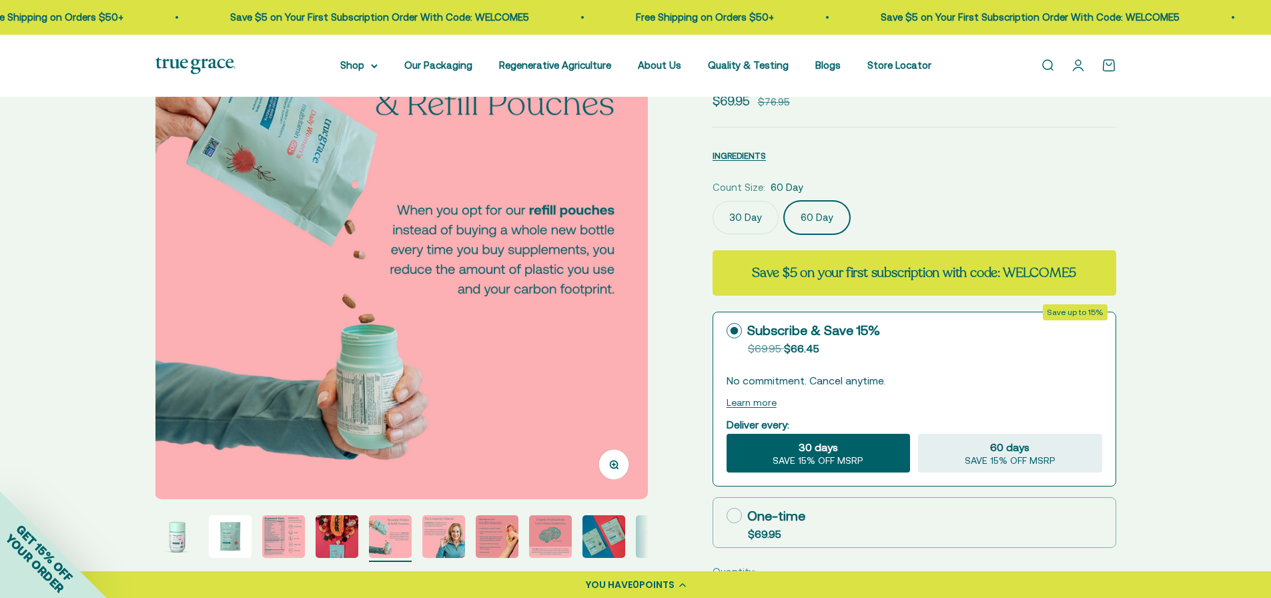
click at [280, 538] on img "Go to item 3" at bounding box center [283, 536] width 43 height 43
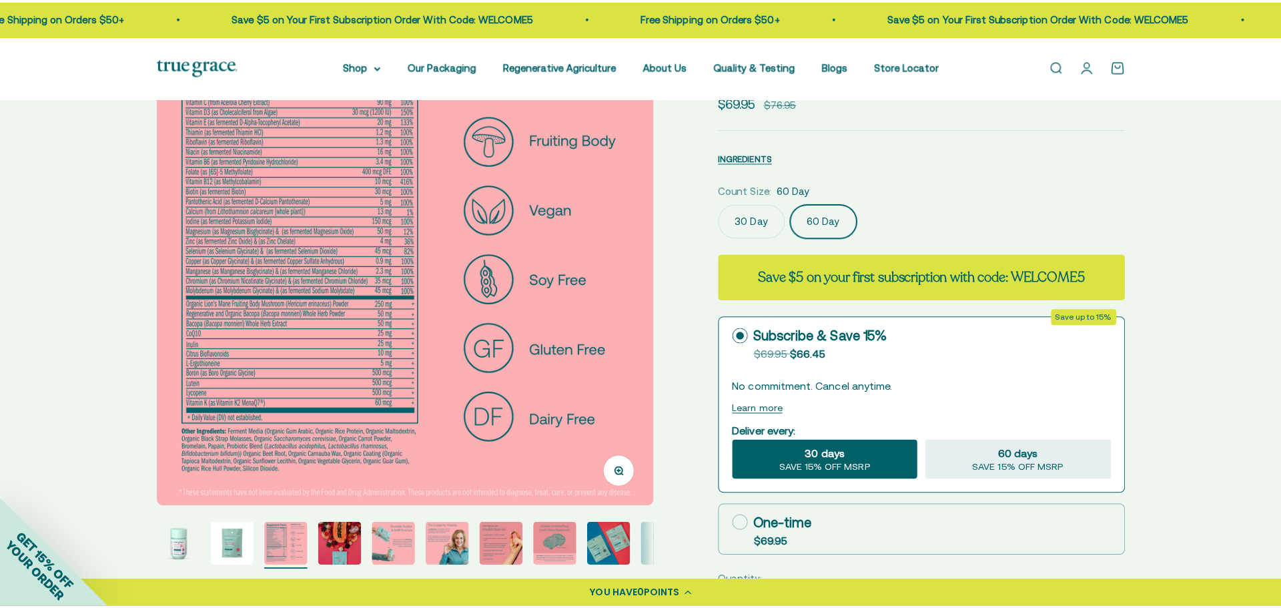
scroll to position [267, 0]
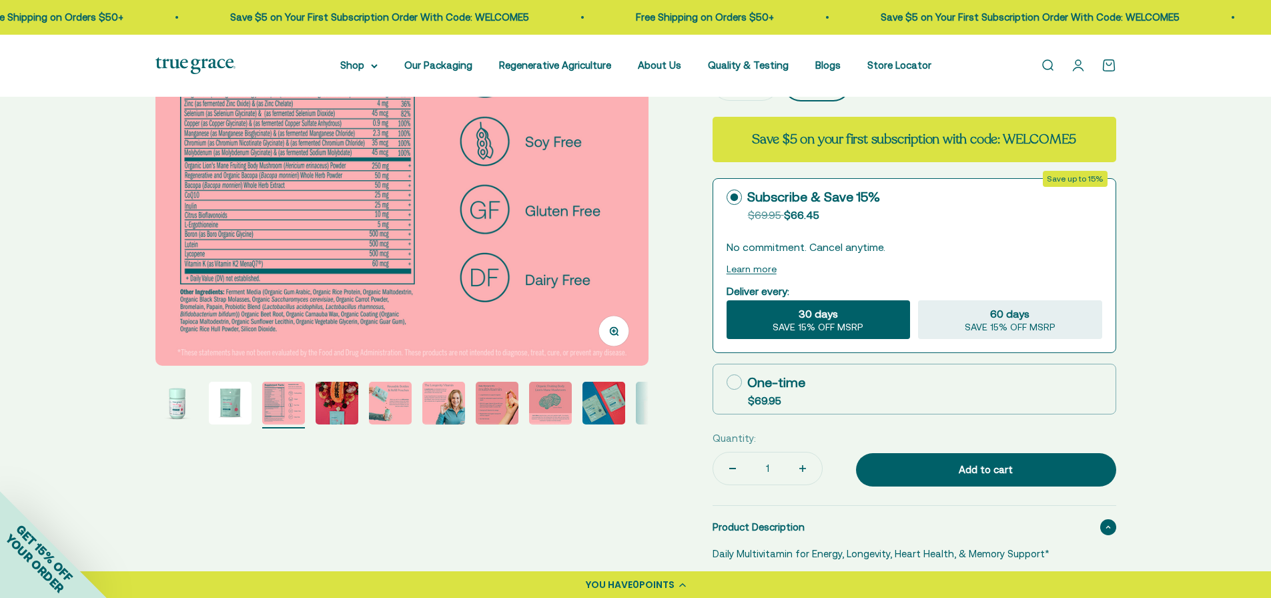
click at [834, 330] on span "SAVE 15% OFF MSRP" at bounding box center [818, 328] width 91 height 12
click at [727, 300] on input "30 days SAVE 15% OFF MSRP" at bounding box center [726, 300] width 1 height 1
click at [1102, 69] on link "Open cart 0" at bounding box center [1109, 65] width 15 height 15
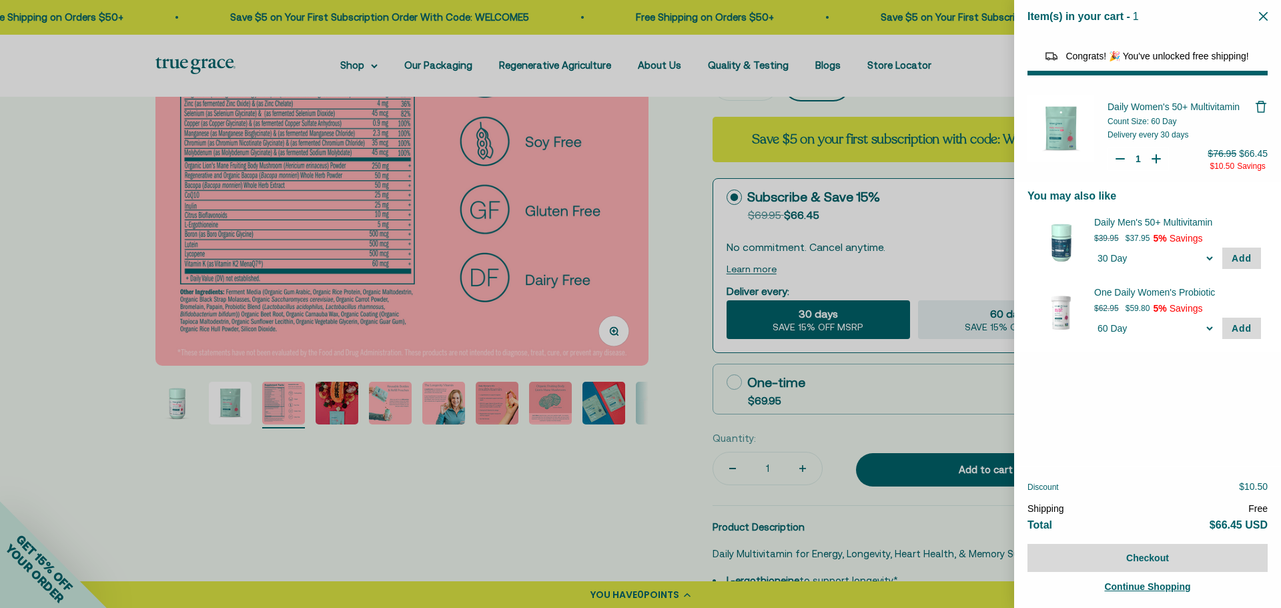
click at [1179, 428] on div "Daily Women's 50+ Multivitamin Count Size: 60 Day Delivery every 30 days Quanti…" at bounding box center [1147, 277] width 267 height 377
click at [1250, 456] on div "Daily Women's 50+ Multivitamin Count Size: 60 Day Delivery every 30 days Quanti…" at bounding box center [1147, 277] width 267 height 377
click at [1052, 133] on img "Your Cart" at bounding box center [1061, 128] width 67 height 67
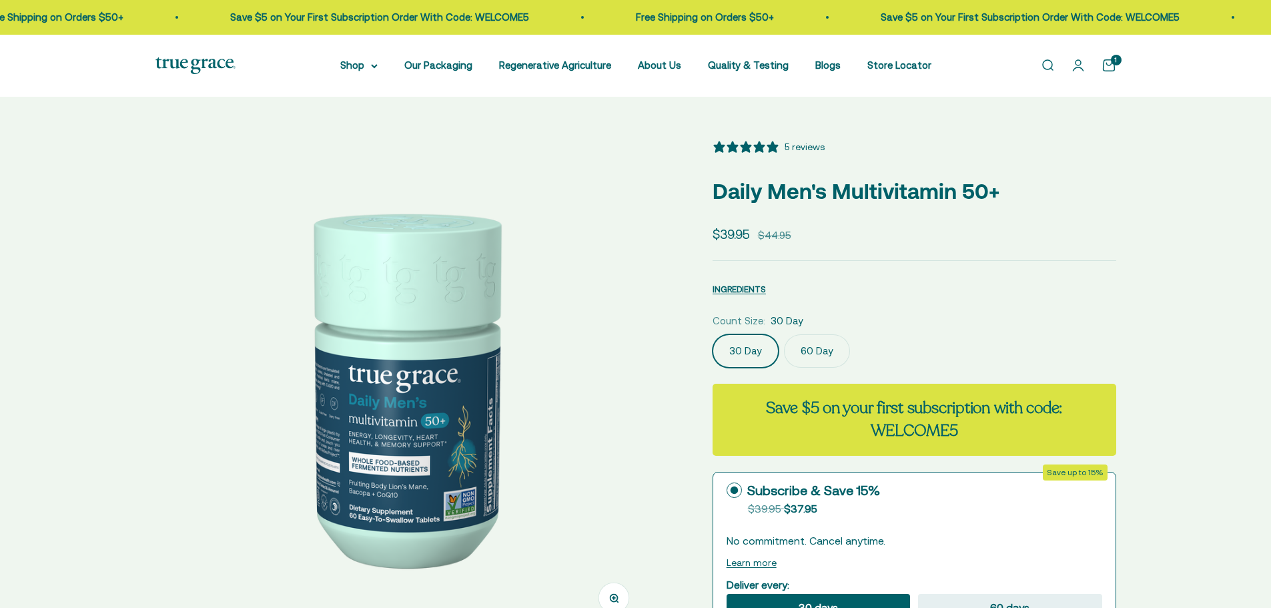
select select "3"
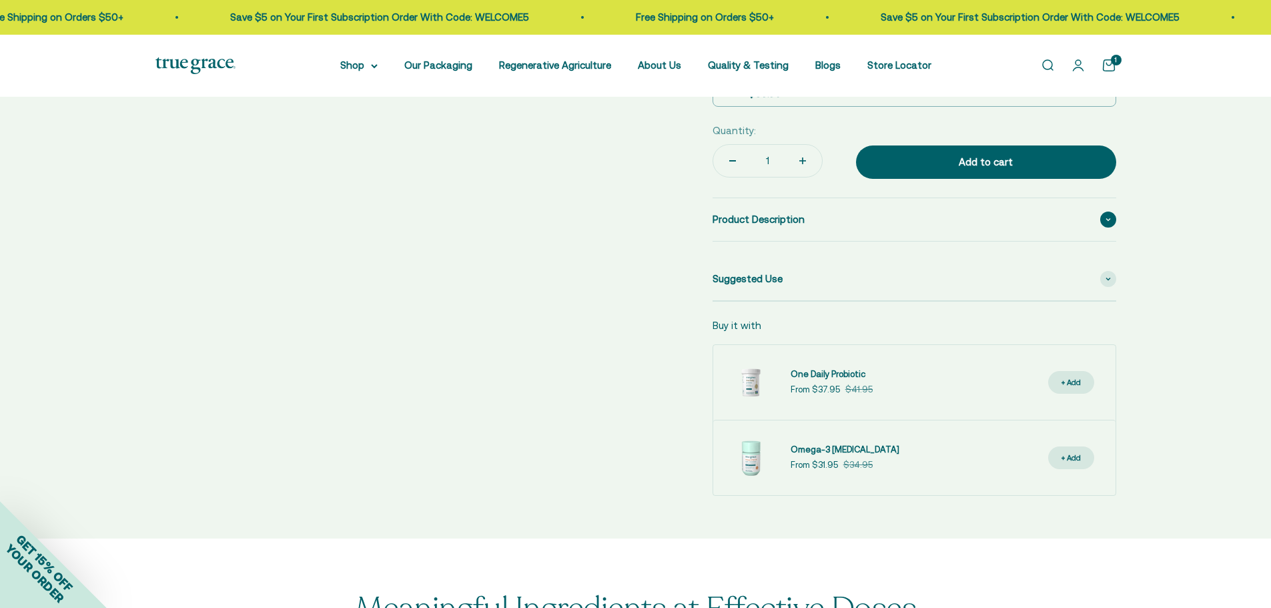
click at [803, 227] on div "Product Description" at bounding box center [915, 219] width 404 height 43
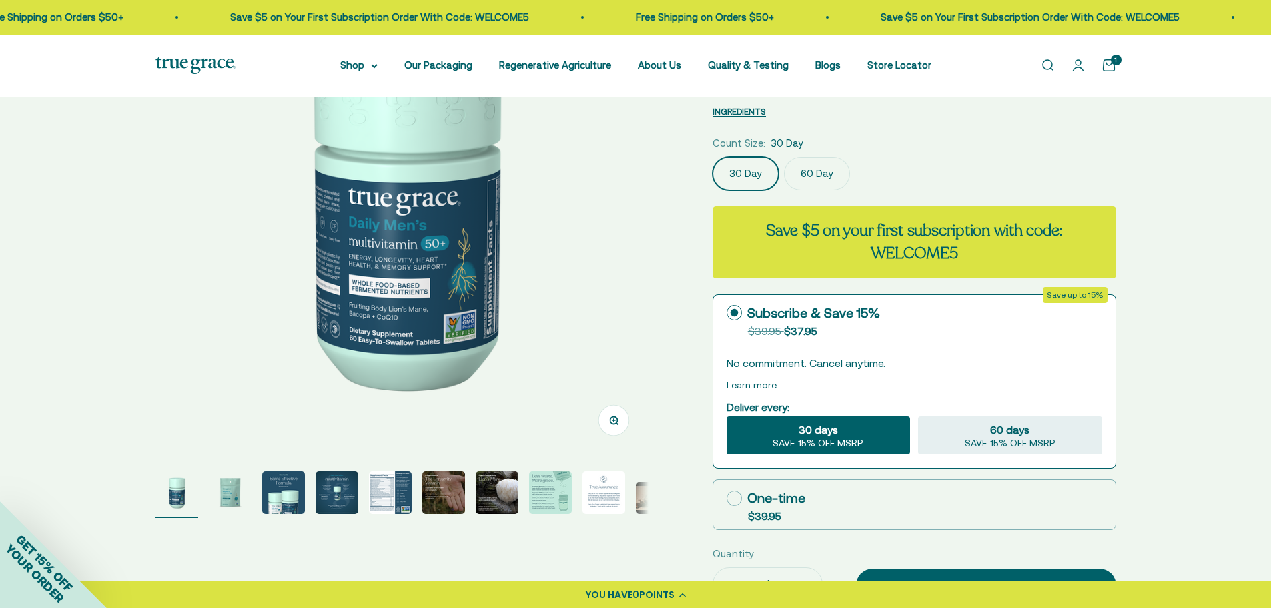
scroll to position [267, 0]
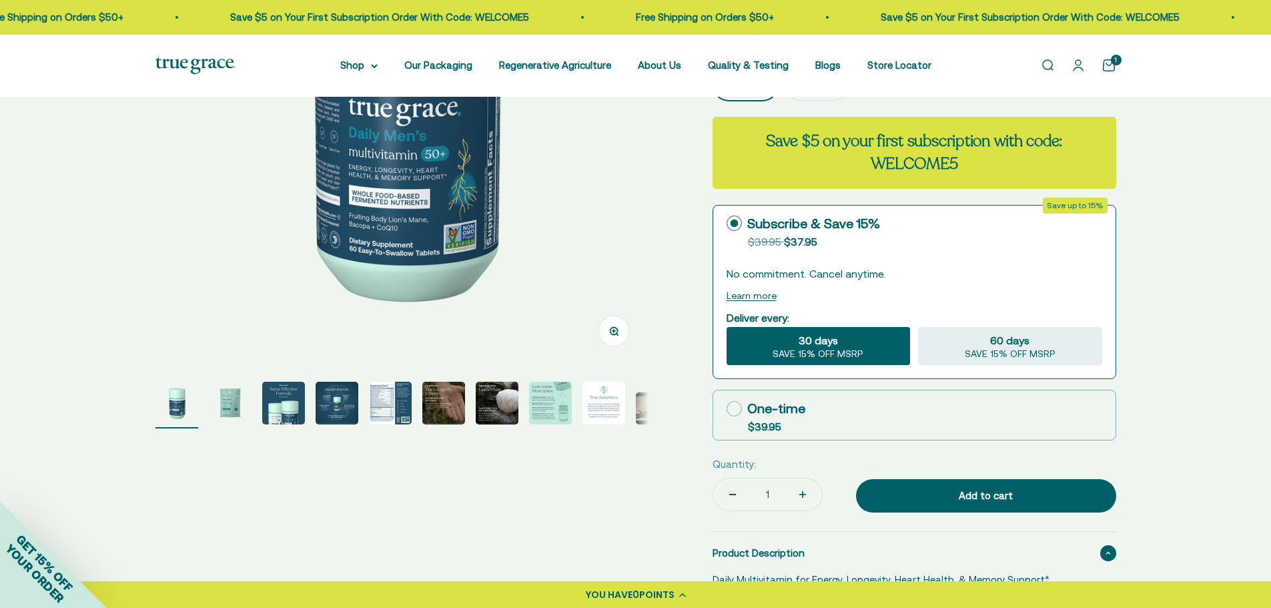
click at [396, 403] on img "Go to item 5" at bounding box center [390, 403] width 43 height 43
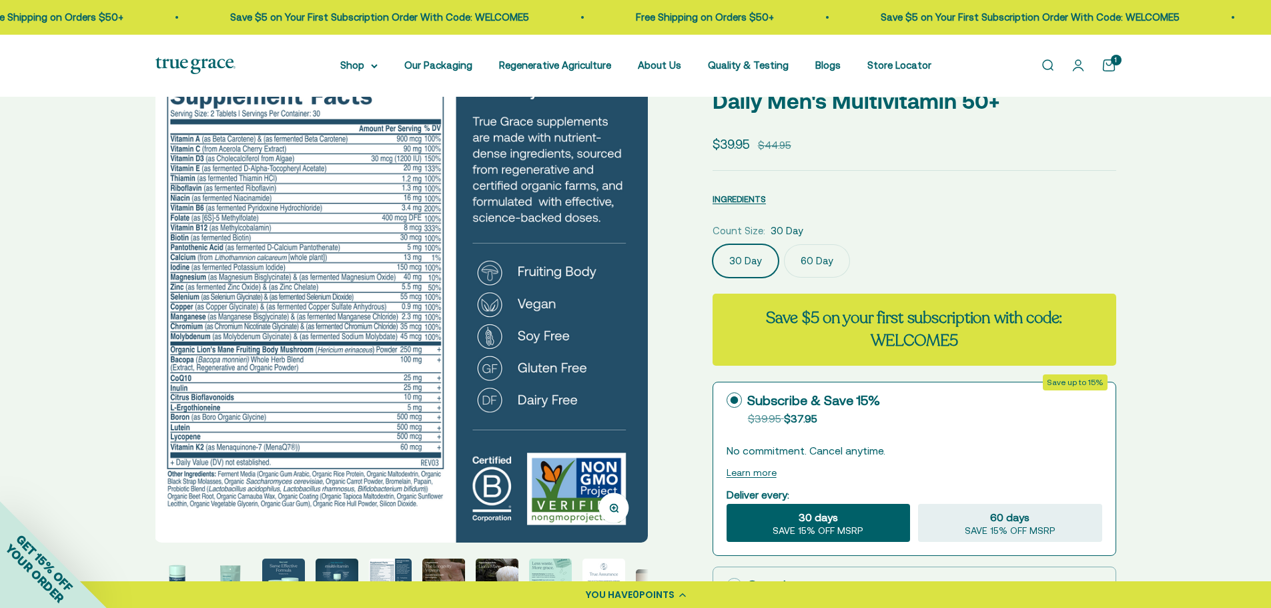
scroll to position [67, 0]
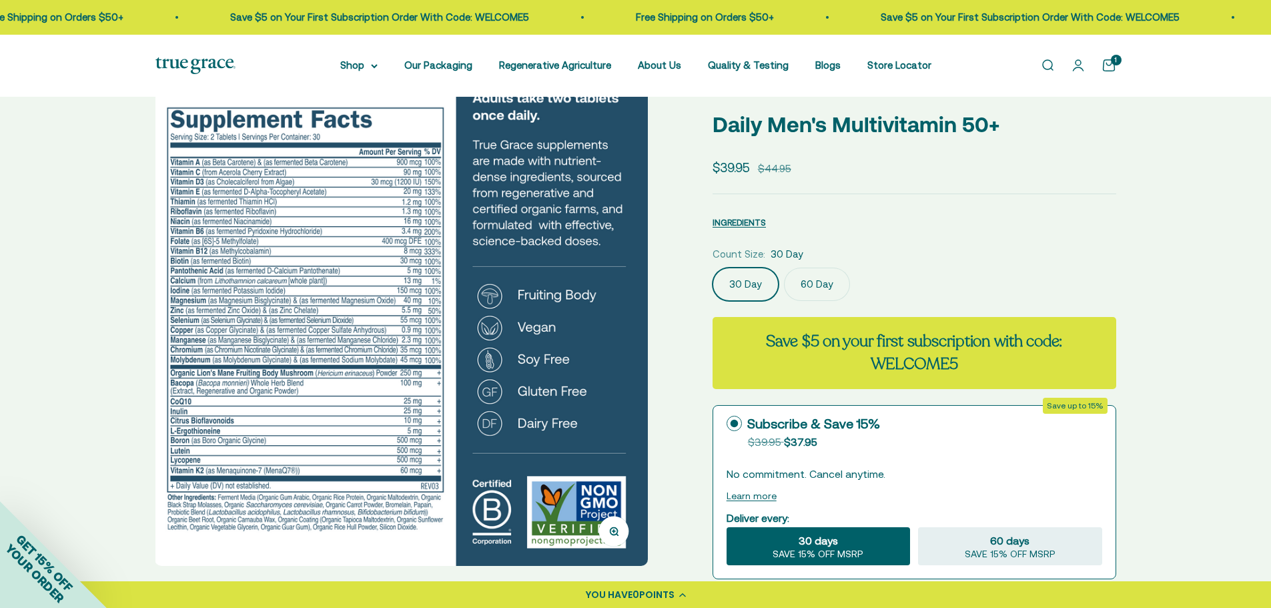
click at [1074, 65] on link "Open account page" at bounding box center [1078, 65] width 15 height 15
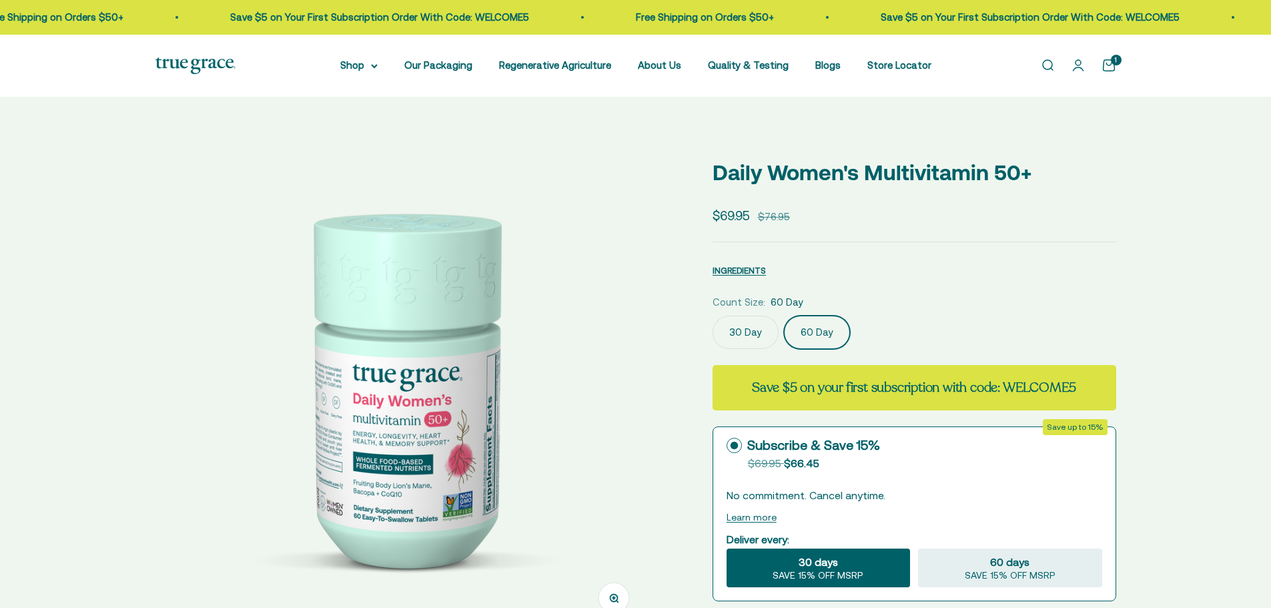
select select "3"
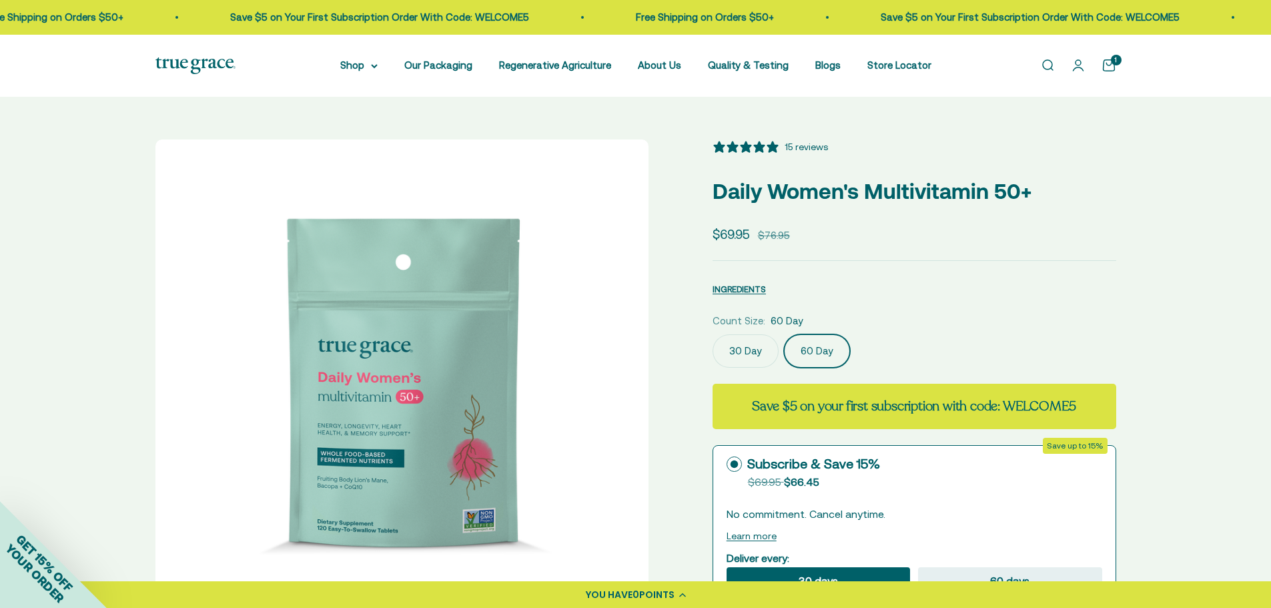
click at [674, 594] on span "POINTS" at bounding box center [656, 594] width 35 height 13
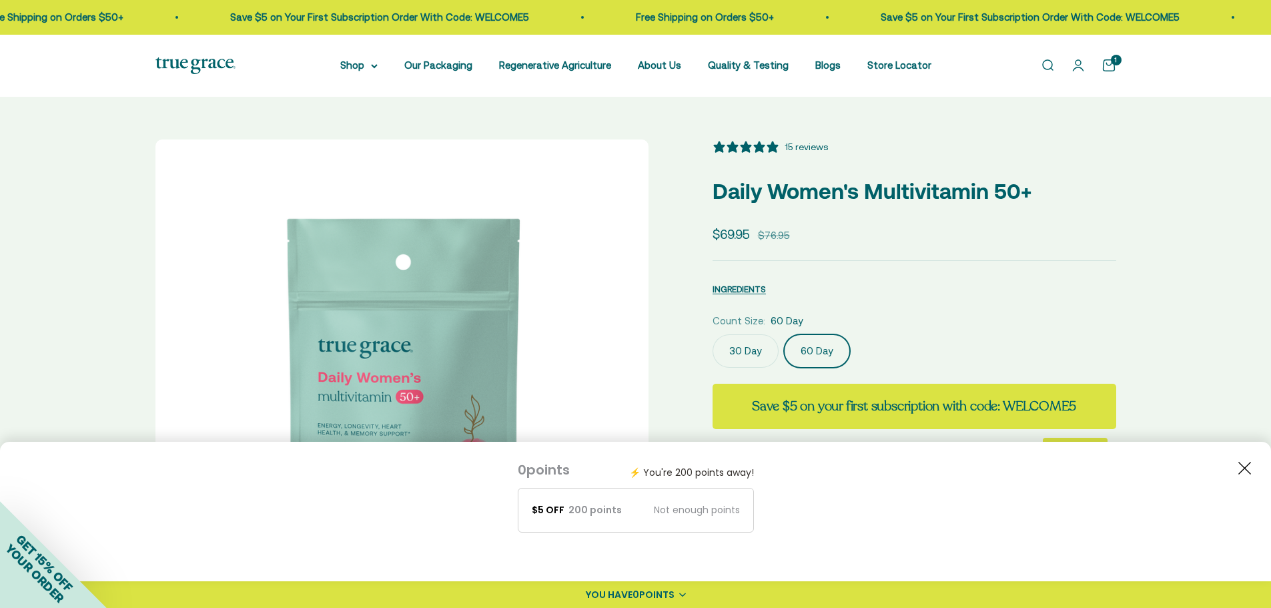
click at [625, 376] on img at bounding box center [401, 385] width 493 height 493
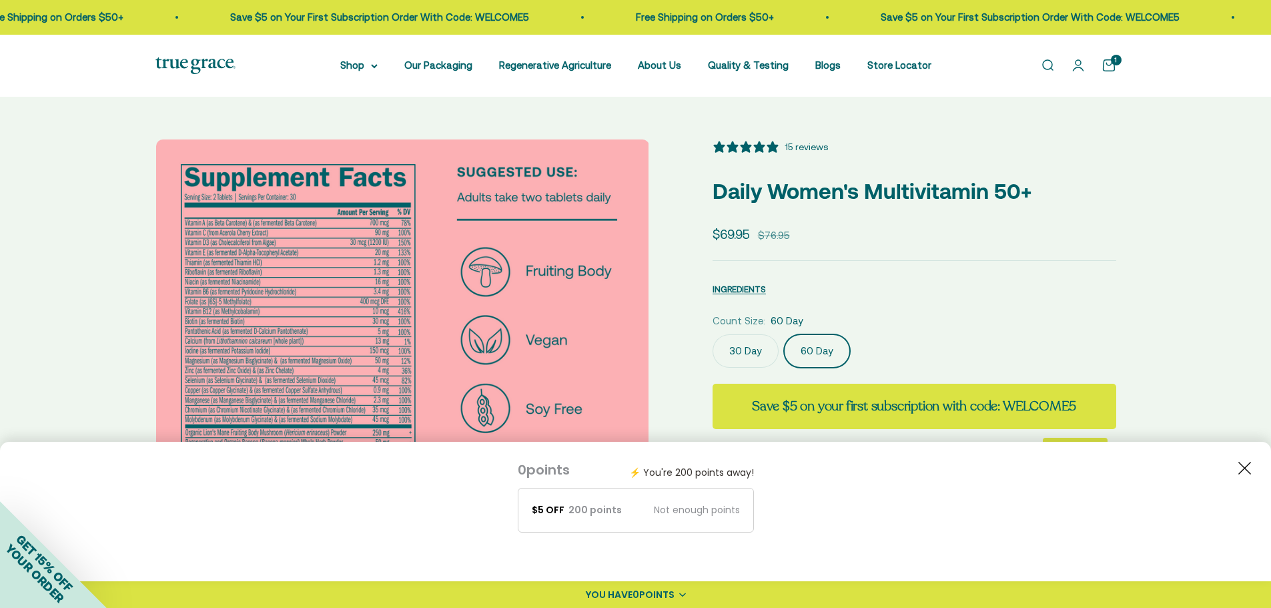
scroll to position [0, 1018]
click at [1071, 69] on link "Open account page" at bounding box center [1078, 65] width 15 height 15
click at [1081, 70] on link "Open account page" at bounding box center [1078, 65] width 15 height 15
